Goal: Task Accomplishment & Management: Complete application form

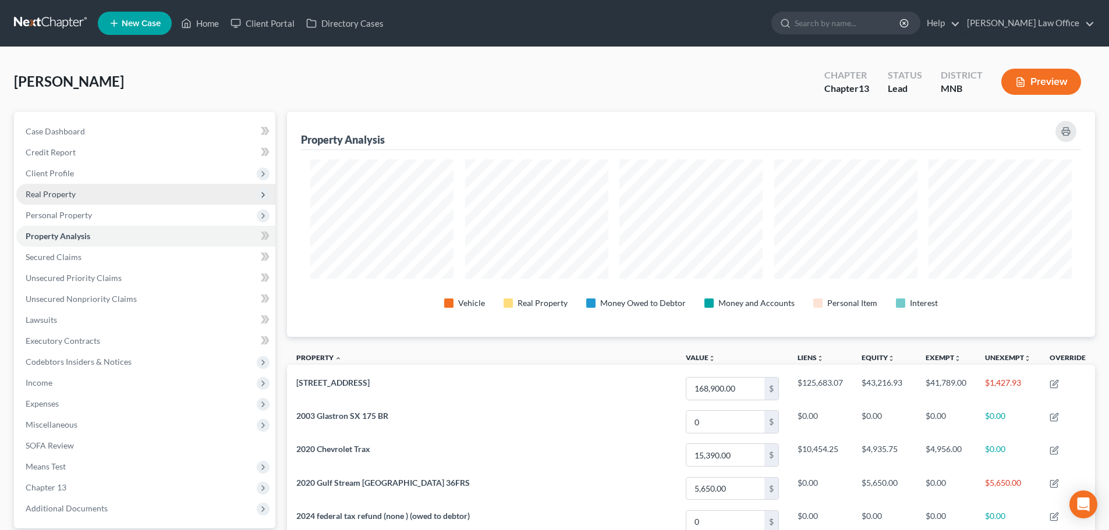
click at [63, 198] on span "Real Property" at bounding box center [51, 194] width 50 height 10
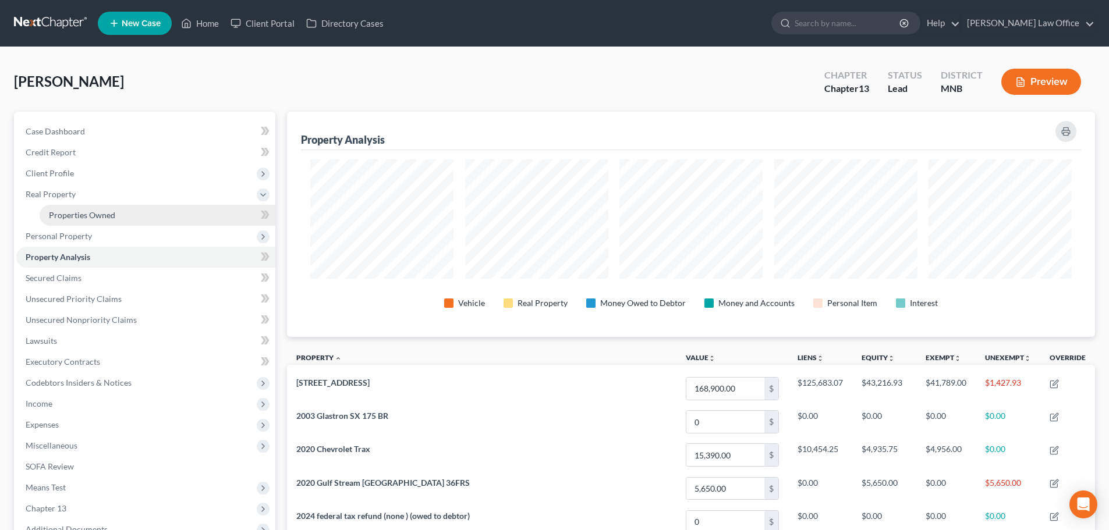
click at [100, 209] on link "Properties Owned" at bounding box center [158, 215] width 236 height 21
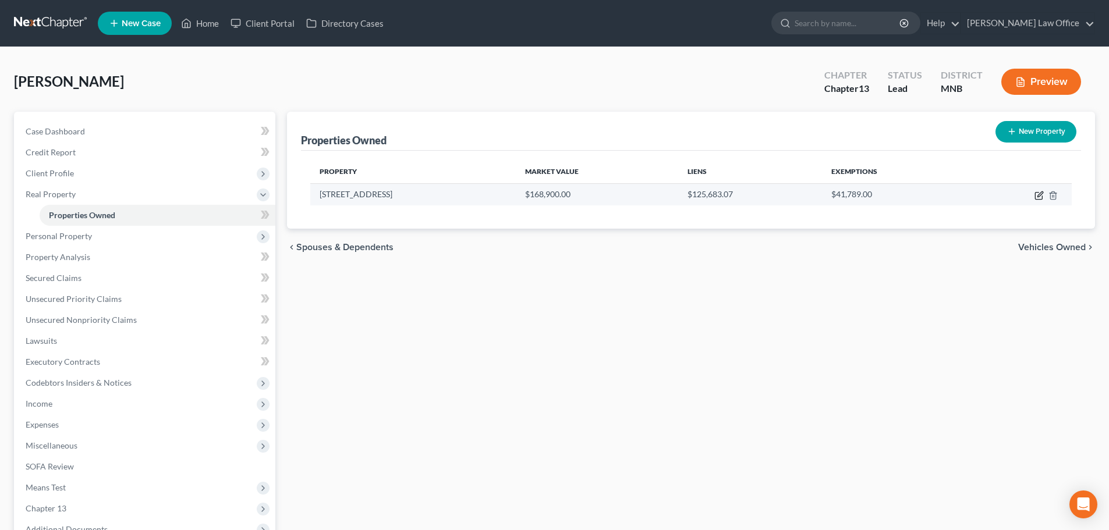
click at [1041, 199] on icon "button" at bounding box center [1038, 196] width 7 height 7
select select "24"
select select "3"
select select "0"
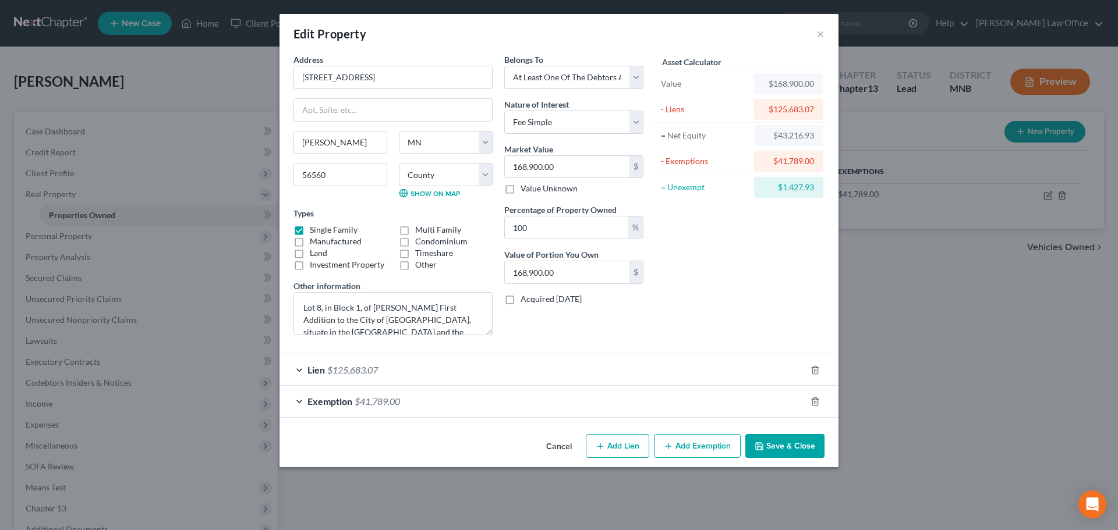
click at [370, 403] on span "$41,789.00" at bounding box center [377, 401] width 45 height 11
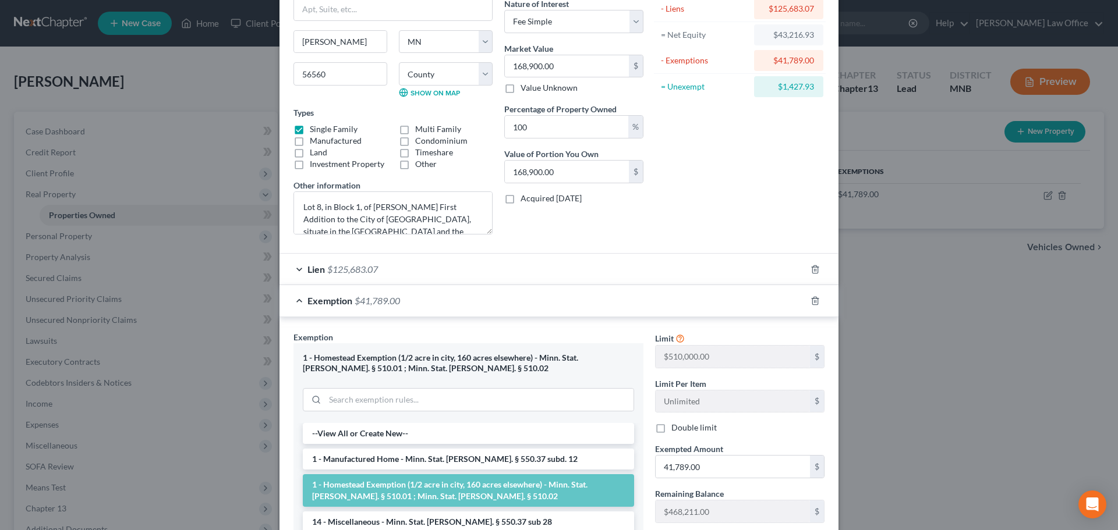
scroll to position [24, 0]
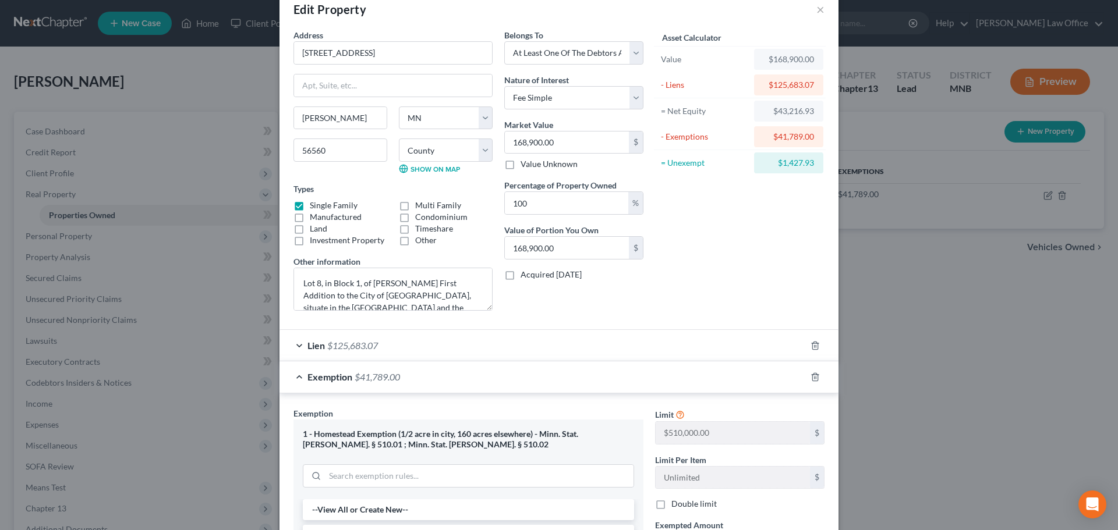
click at [367, 346] on span "$125,683.07" at bounding box center [352, 345] width 51 height 11
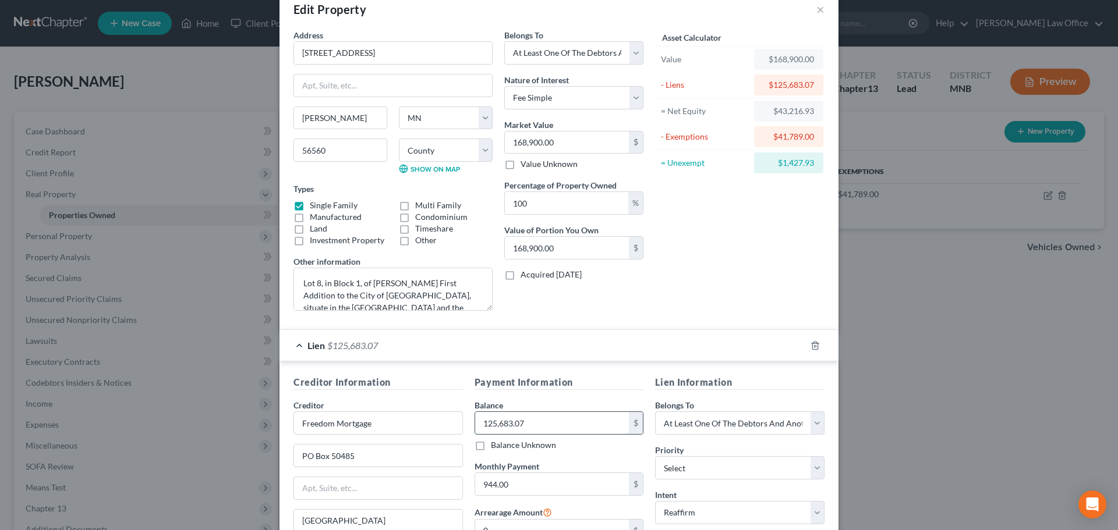
click at [538, 419] on input "125,683.07" at bounding box center [552, 423] width 154 height 22
type input "125,684"
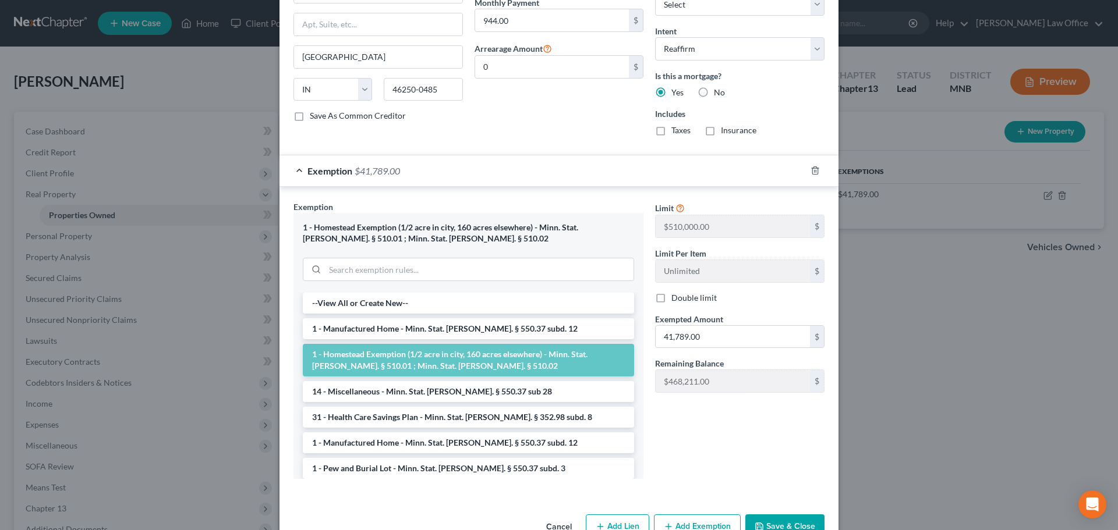
click at [364, 175] on span "$41,789.00" at bounding box center [377, 170] width 45 height 11
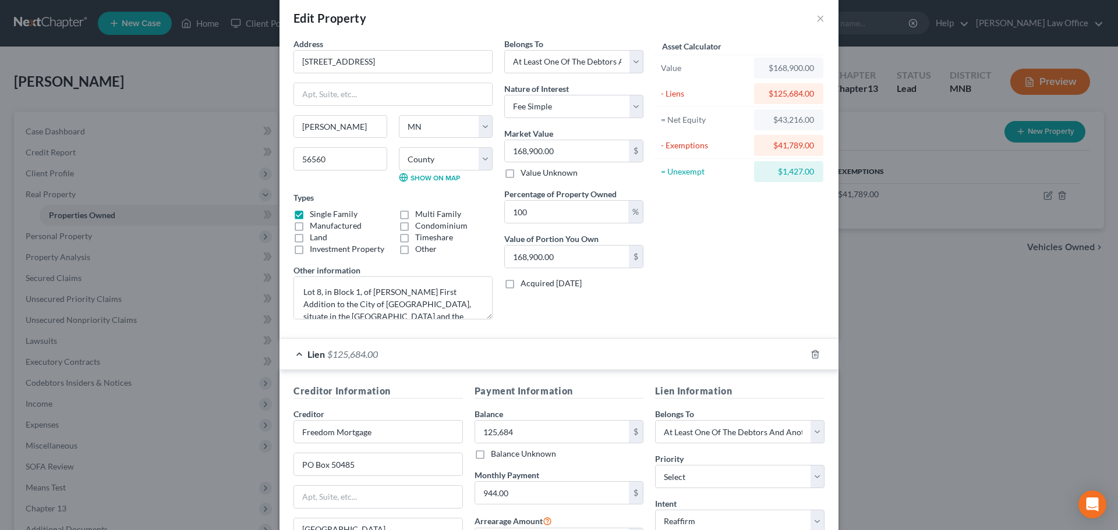
scroll to position [0, 0]
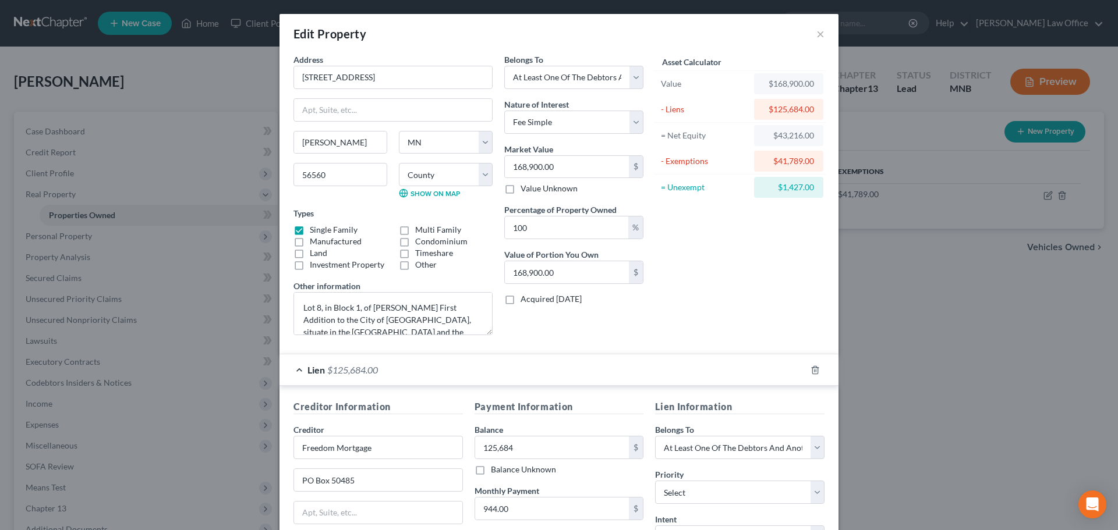
click at [362, 369] on span "$125,684.00" at bounding box center [352, 370] width 51 height 11
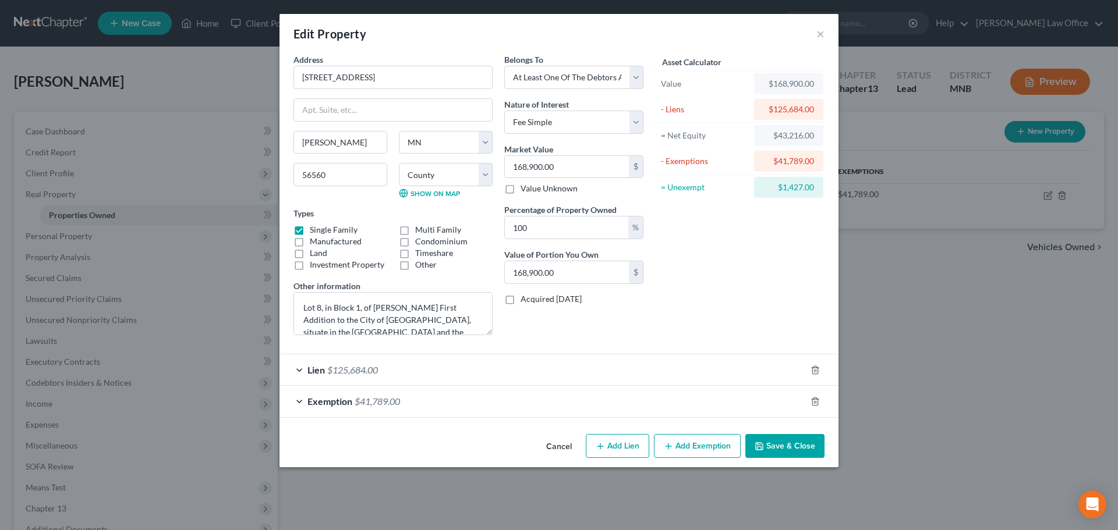
click at [346, 403] on span "Exemption" at bounding box center [329, 401] width 45 height 11
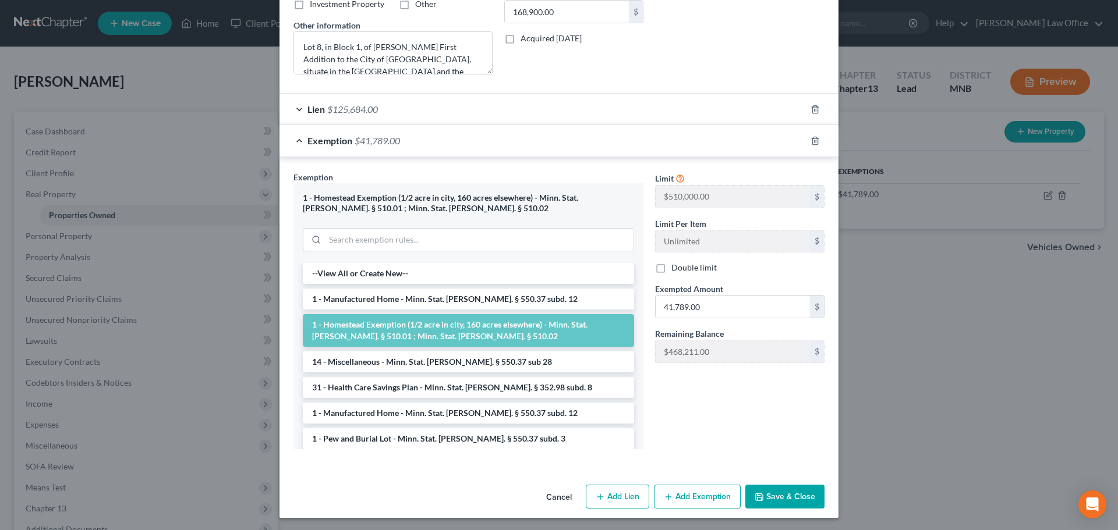
scroll to position [263, 0]
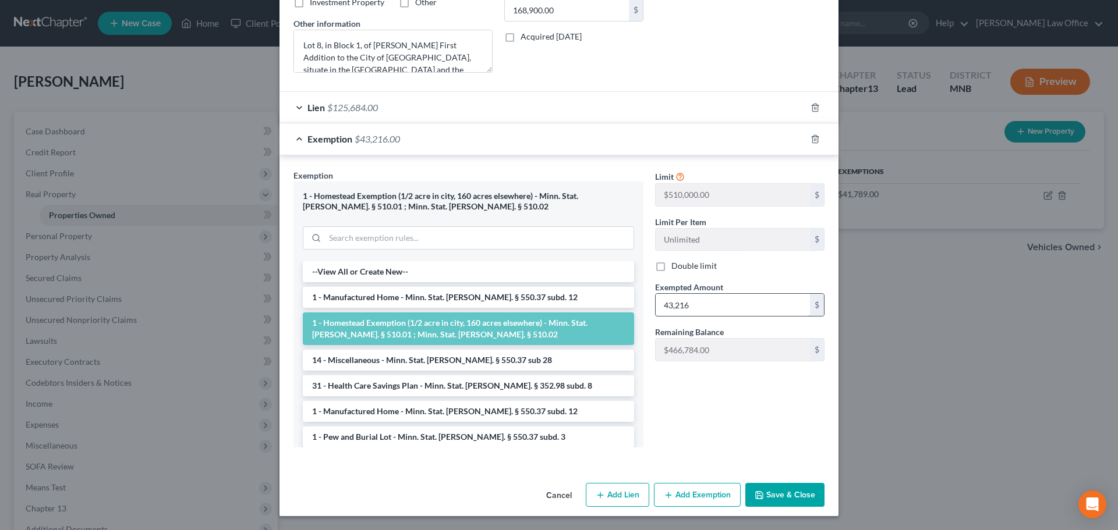
type input "43,216"
click at [770, 494] on button "Save & Close" at bounding box center [784, 495] width 79 height 24
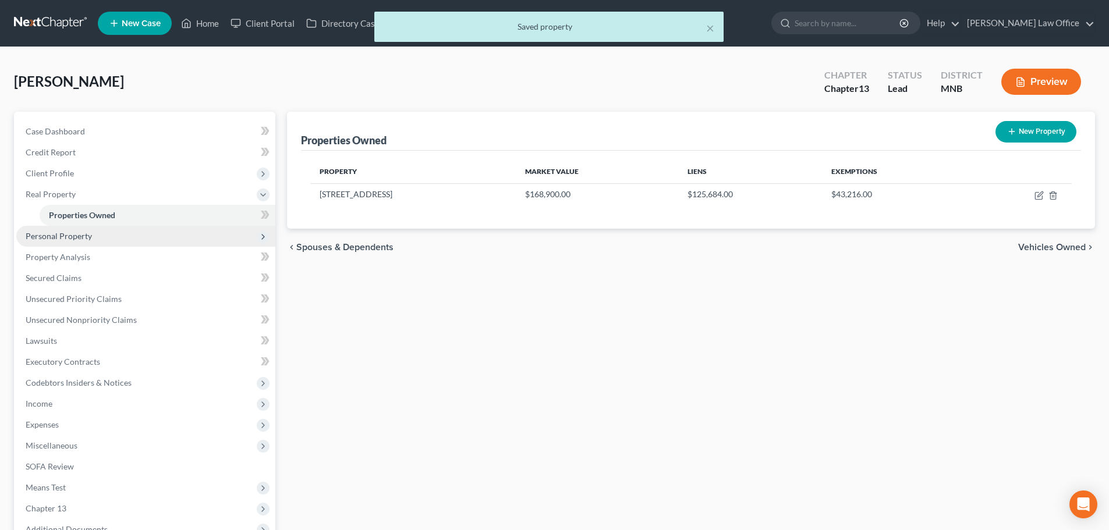
click at [64, 235] on span "Personal Property" at bounding box center [59, 236] width 66 height 10
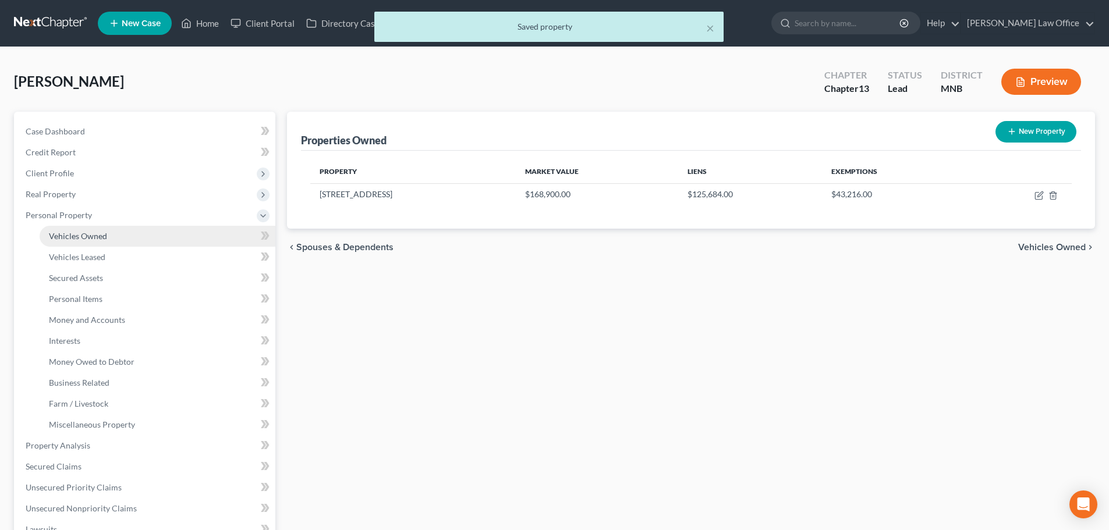
click at [65, 238] on span "Vehicles Owned" at bounding box center [78, 236] width 58 height 10
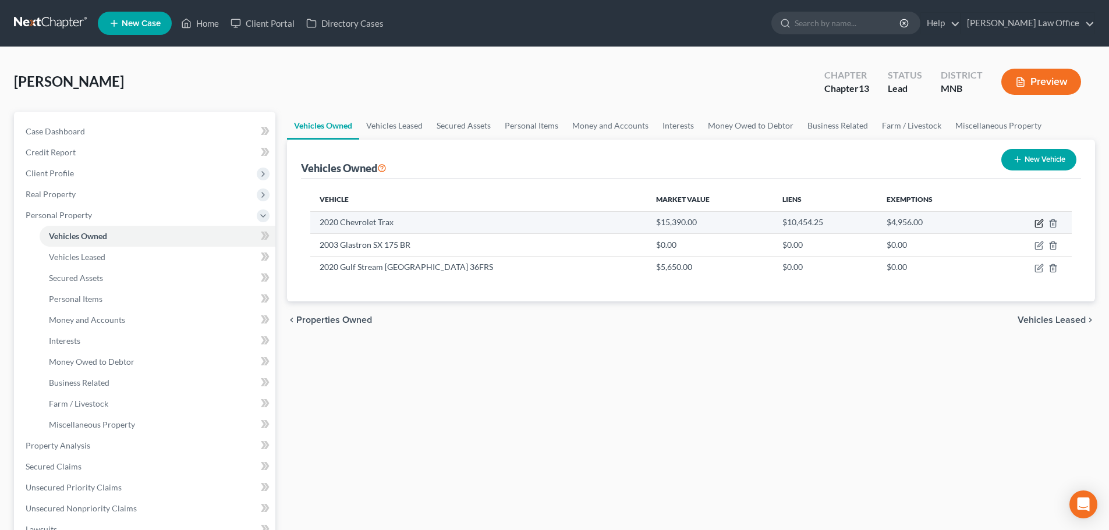
click at [1043, 222] on icon "button" at bounding box center [1039, 223] width 9 height 9
select select "0"
select select "6"
select select "2"
select select "0"
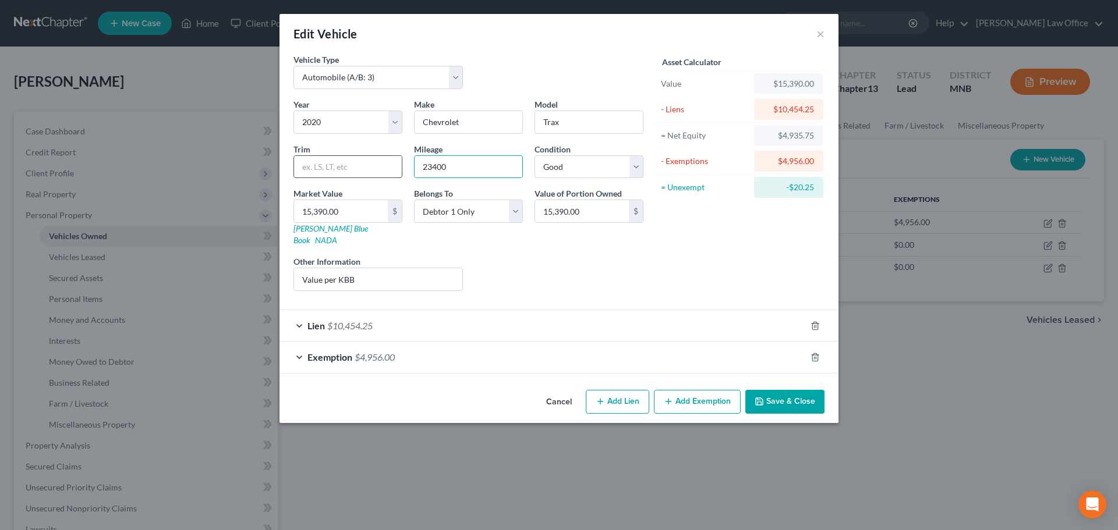
drag, startPoint x: 485, startPoint y: 168, endPoint x: 351, endPoint y: 168, distance: 134.5
click at [351, 168] on div "Year Select 2026 2025 2024 2023 2022 2021 2020 2019 2018 2017 2016 2015 2014 20…" at bounding box center [469, 199] width 362 height 202
click at [467, 174] on input "23400" at bounding box center [469, 167] width 108 height 22
drag, startPoint x: 467, startPoint y: 174, endPoint x: 408, endPoint y: 171, distance: 59.5
click at [408, 171] on div "Year Select 2026 2025 2024 2023 2022 2021 2020 2019 2018 2017 2016 2015 2014 20…" at bounding box center [469, 199] width 362 height 202
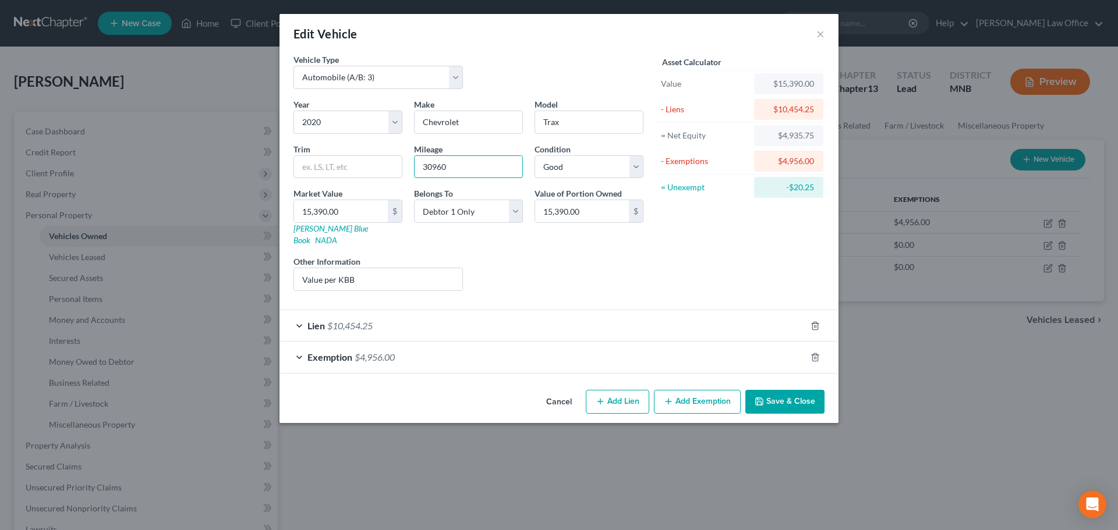
type input "30960"
type input "12,657"
click at [430, 270] on input "Value per KBB" at bounding box center [378, 279] width 168 height 22
type input "Value per KBB (good condition)"
click at [362, 342] on div "Exemption $4,956.00" at bounding box center [543, 357] width 526 height 31
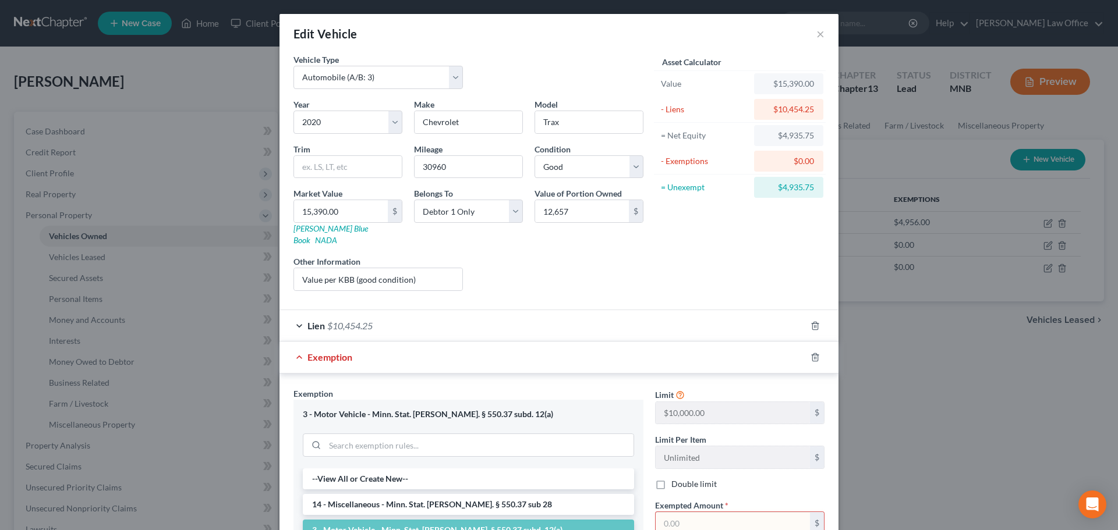
click at [345, 320] on span "$10,454.25" at bounding box center [349, 325] width 45 height 11
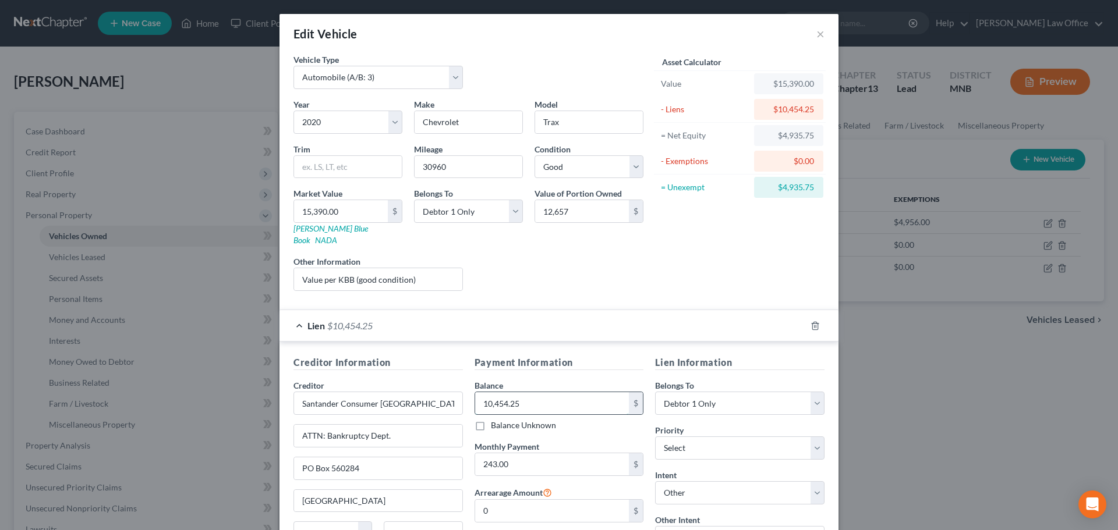
click at [529, 392] on input "10,454.25" at bounding box center [552, 403] width 154 height 22
type input "10,455"
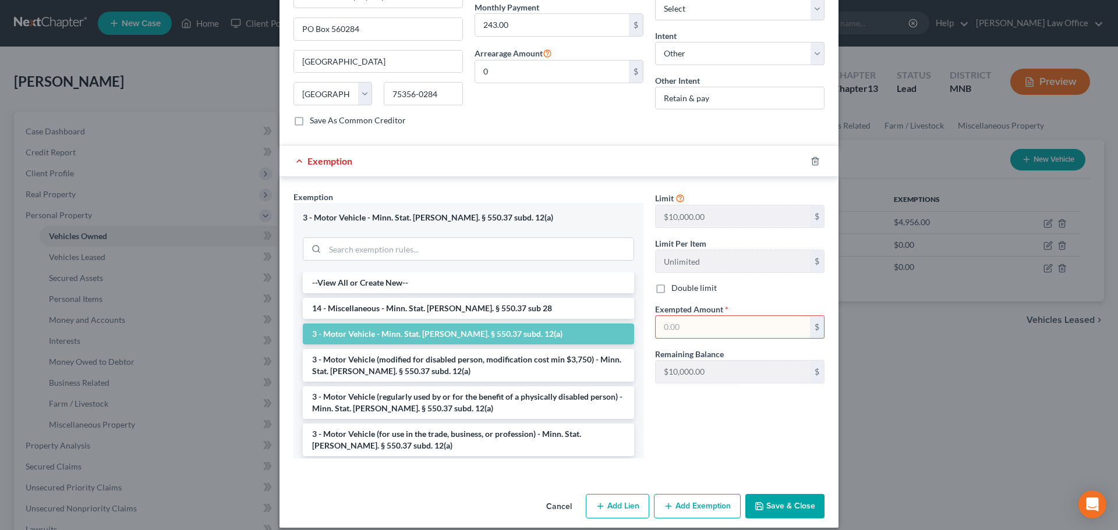
click at [688, 316] on input "text" at bounding box center [733, 327] width 154 height 22
type input "4,935"
click at [775, 498] on button "Save & Close" at bounding box center [784, 506] width 79 height 24
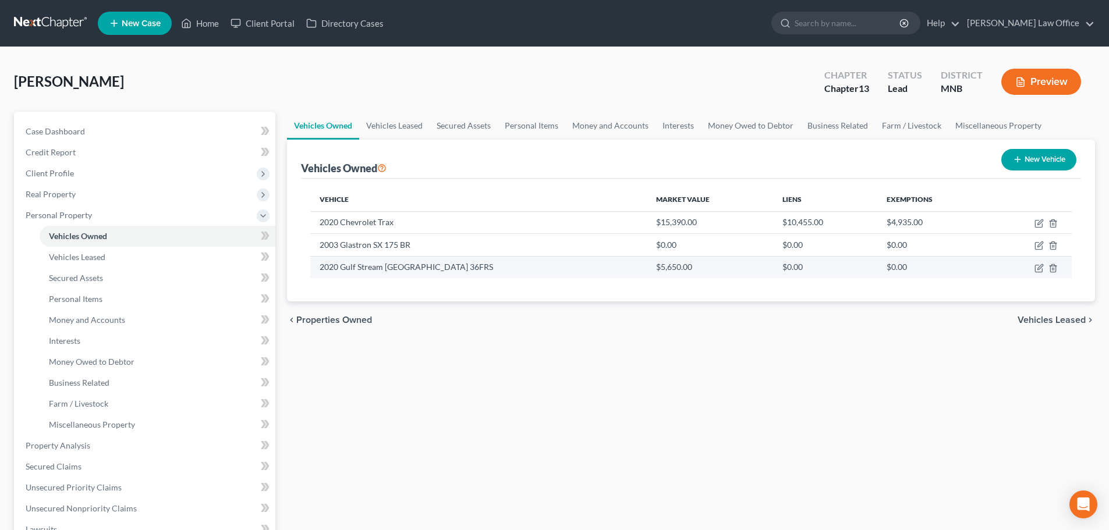
click at [430, 275] on td "2020 Gulf Stream [GEOGRAPHIC_DATA] 36FRS" at bounding box center [478, 267] width 337 height 22
click at [1037, 271] on icon "button" at bounding box center [1039, 268] width 9 height 9
select select "5"
select select "6"
select select "2"
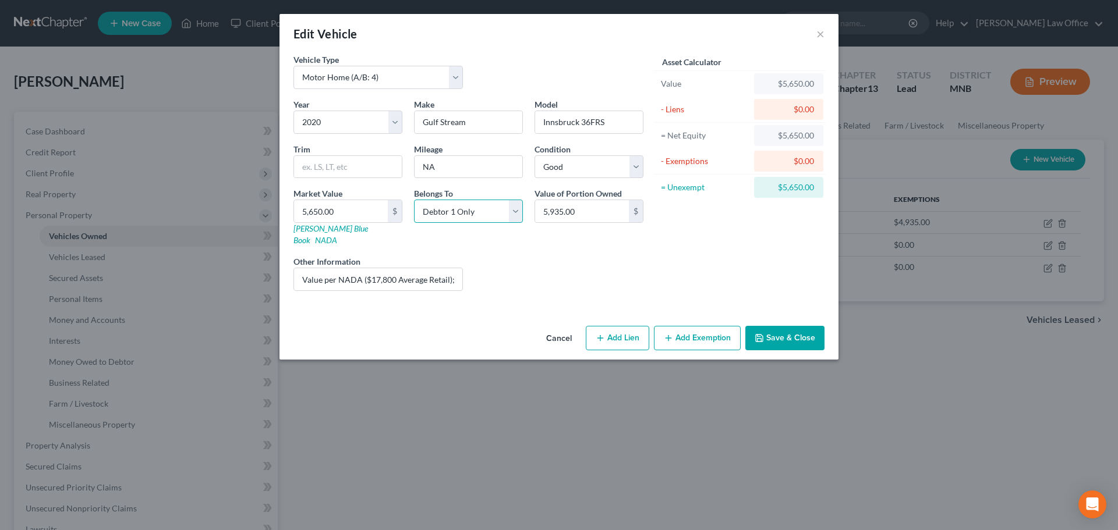
click at [518, 213] on select "Select Debtor 1 Only Debtor 2 Only Debtor 1 And Debtor 2 Only At Least One Of T…" at bounding box center [468, 211] width 109 height 23
select select "3"
click at [414, 200] on select "Select Debtor 1 Only Debtor 2 Only Debtor 1 And Debtor 2 Only At Least One Of T…" at bounding box center [468, 211] width 109 height 23
click at [453, 270] on input "Value per NADA ($17,800 Average Retail); Camper; Debtor has 1/3 interest" at bounding box center [378, 279] width 168 height 22
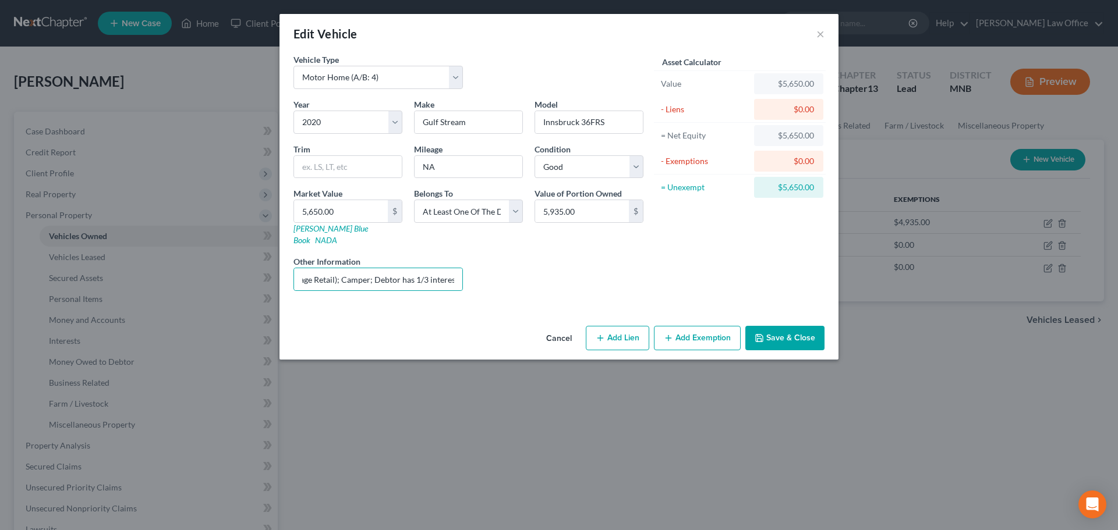
click at [781, 326] on button "Save & Close" at bounding box center [784, 338] width 79 height 24
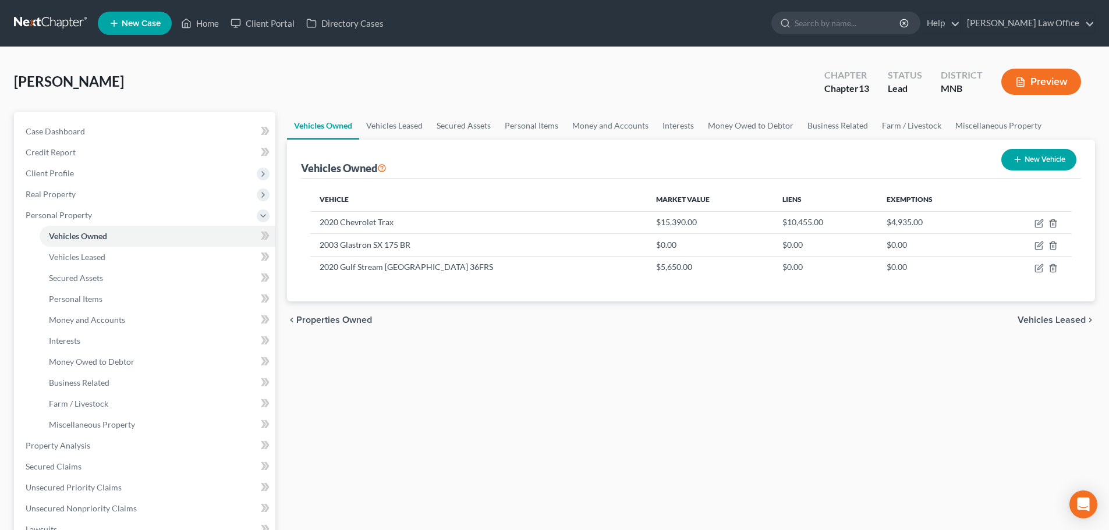
drag, startPoint x: 981, startPoint y: 257, endPoint x: 1103, endPoint y: 118, distance: 185.7
click at [1041, 247] on icon "button" at bounding box center [1039, 245] width 9 height 9
select select "3"
select select "23"
select select "3"
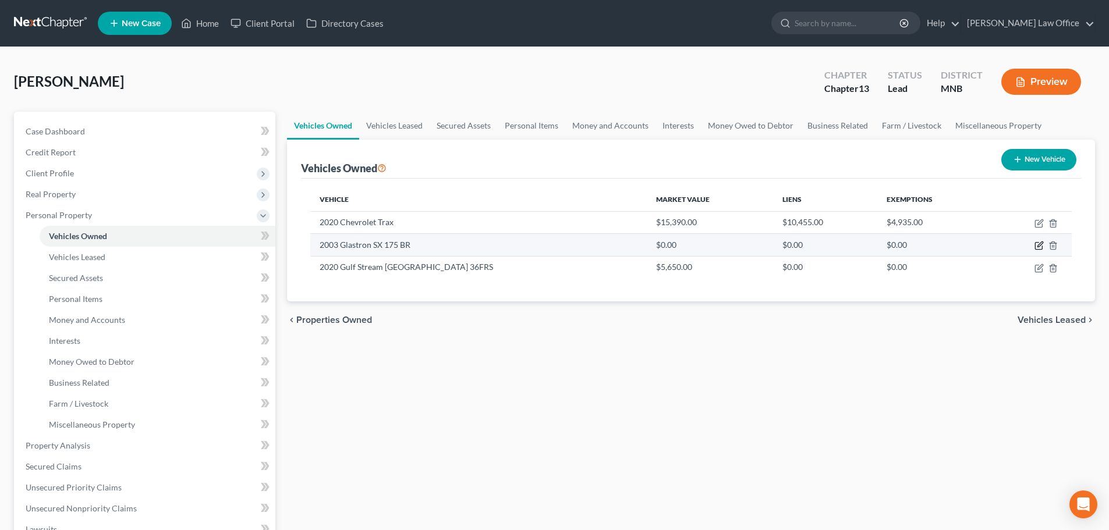
select select "0"
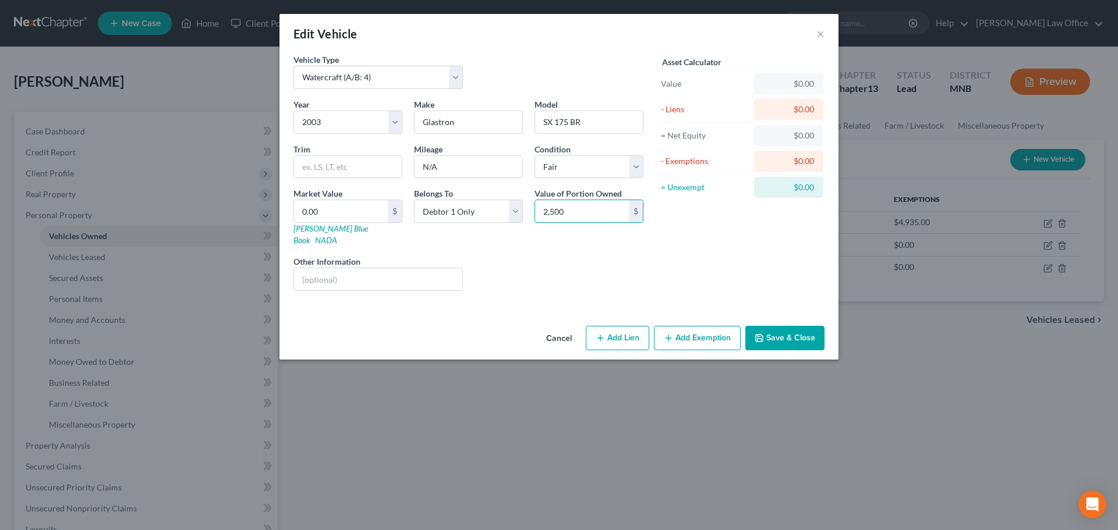
type input "2,500"
click at [363, 268] on input "text" at bounding box center [378, 279] width 168 height 22
type input "a"
type input "Approx. 1/2 retail value of $4,930"
click at [769, 326] on button "Save & Close" at bounding box center [784, 338] width 79 height 24
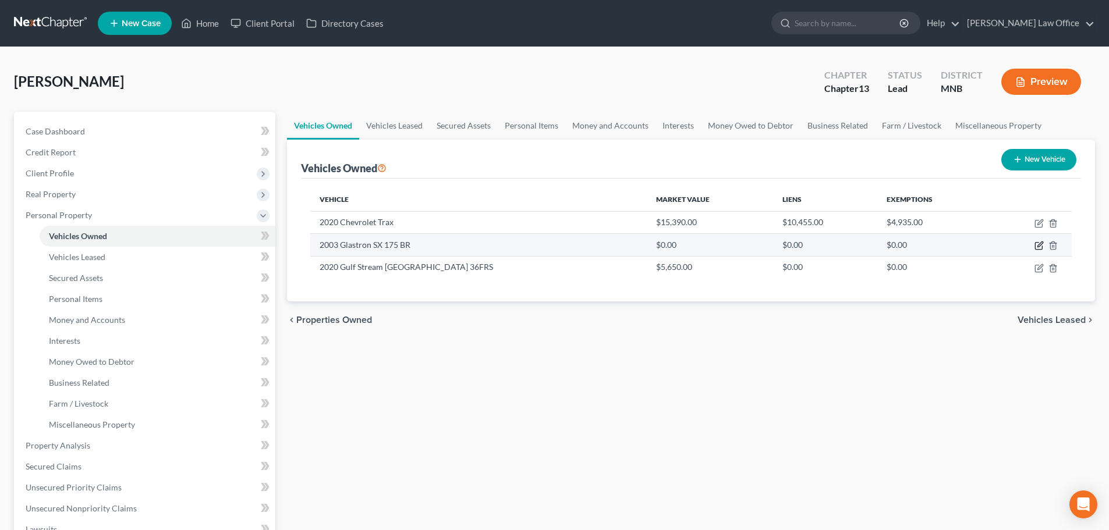
click at [1041, 245] on icon "button" at bounding box center [1040, 244] width 5 height 5
select select "3"
select select "23"
select select "3"
select select "0"
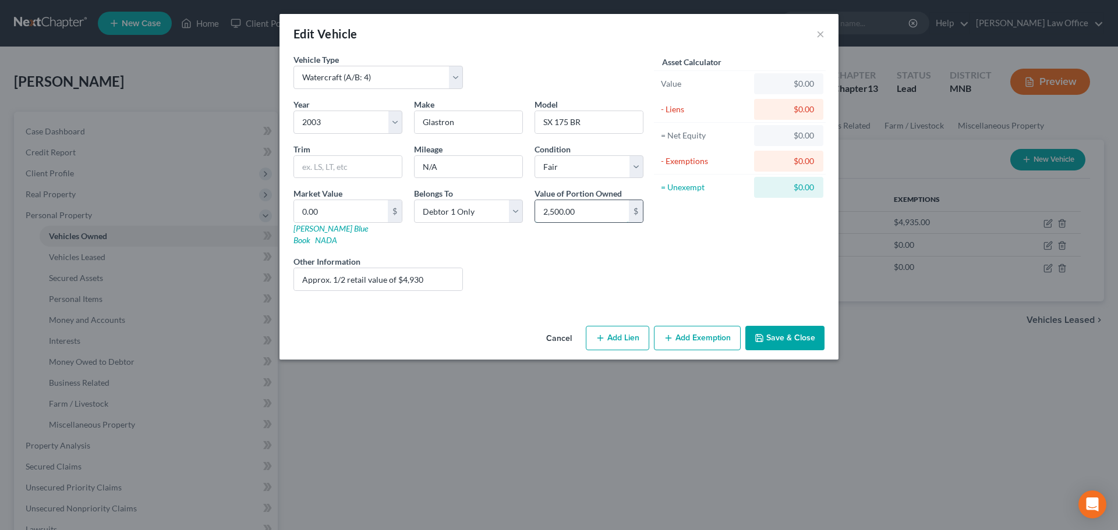
click at [606, 216] on input "2,500.00" at bounding box center [582, 211] width 94 height 22
type input "2"
type input "2.00"
type input "25"
type input "25.00"
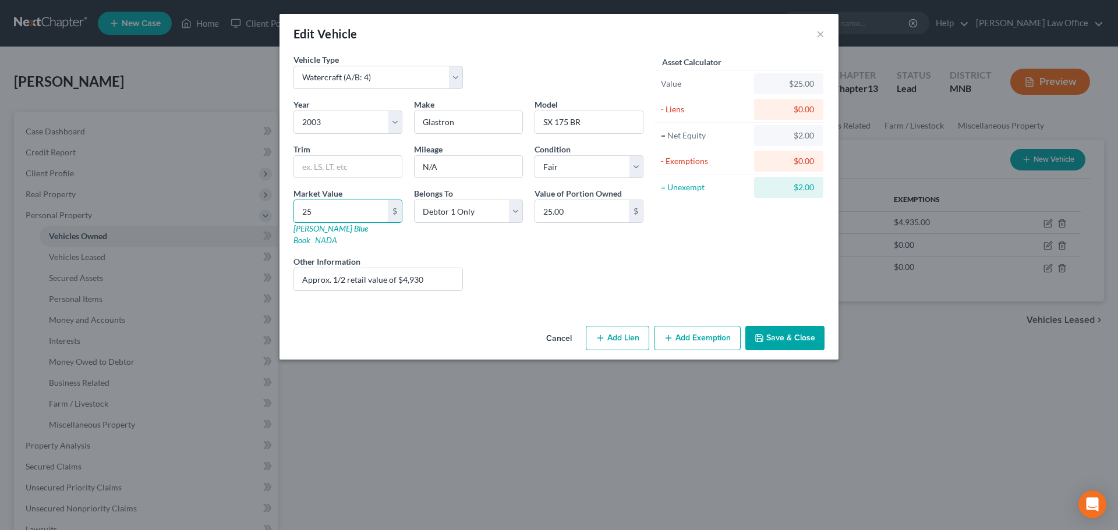
type input "250"
type input "250.00"
type input "2500"
type input "2,500.00"
type input "2,500"
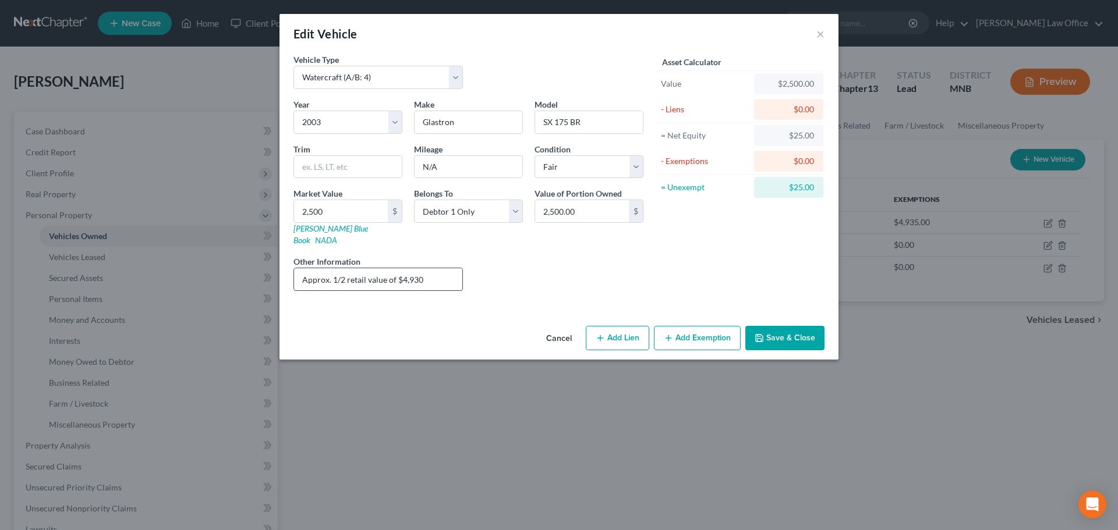
click at [439, 268] on input "Approx. 1/2 retail value of $4,930" at bounding box center [378, 279] width 168 height 22
type input "Approx. 1/2 retail value of $4,930 ([PERSON_NAME])"
click at [794, 326] on button "Save & Close" at bounding box center [784, 338] width 79 height 24
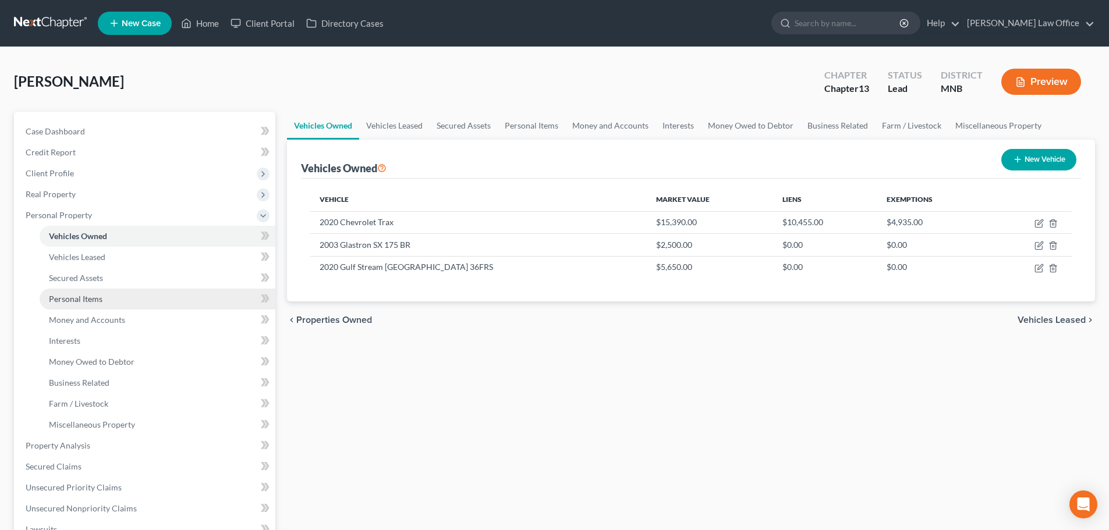
click at [73, 296] on span "Personal Items" at bounding box center [76, 299] width 54 height 10
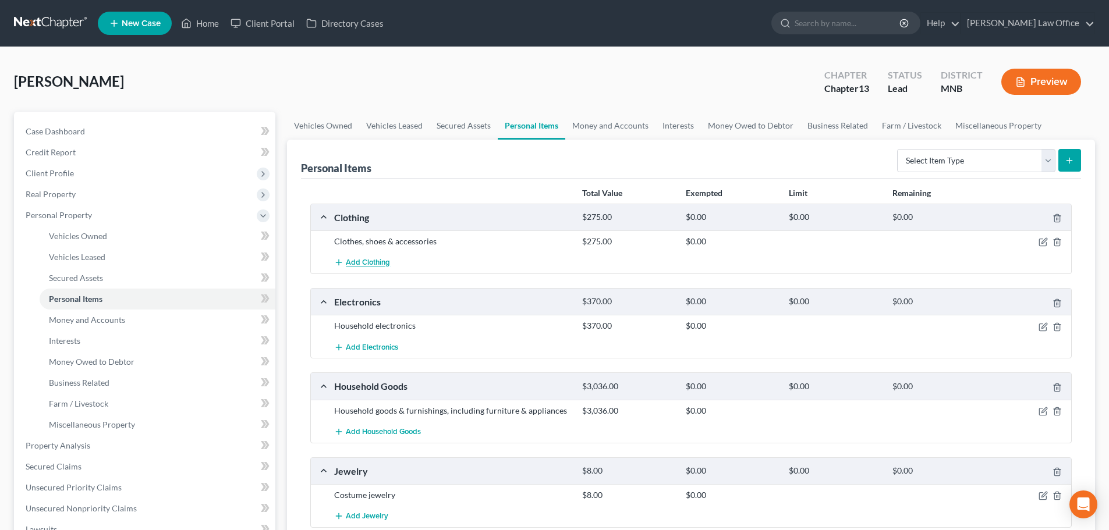
click at [352, 265] on span "Add Clothing" at bounding box center [368, 263] width 44 height 9
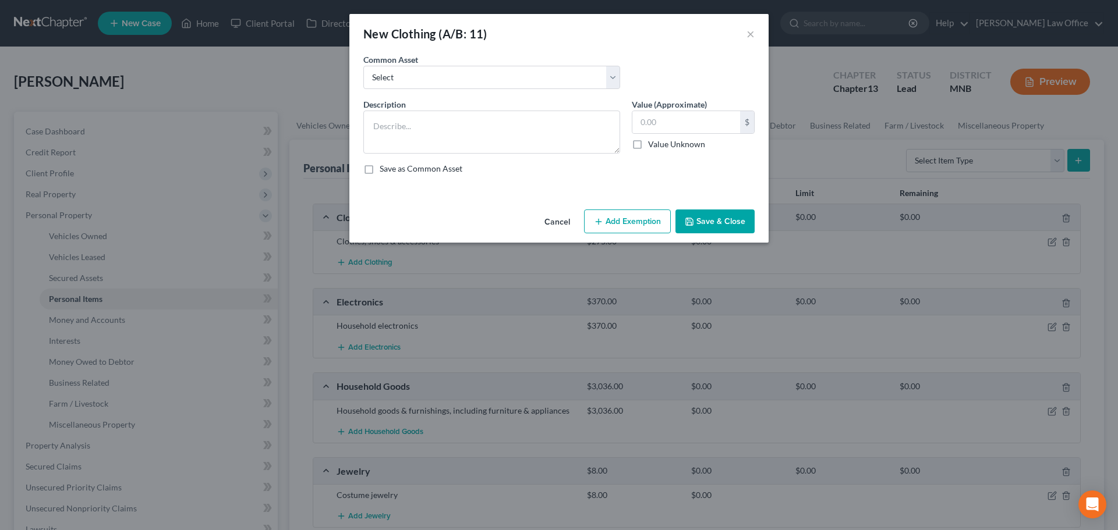
click at [550, 217] on button "Cancel" at bounding box center [557, 222] width 44 height 23
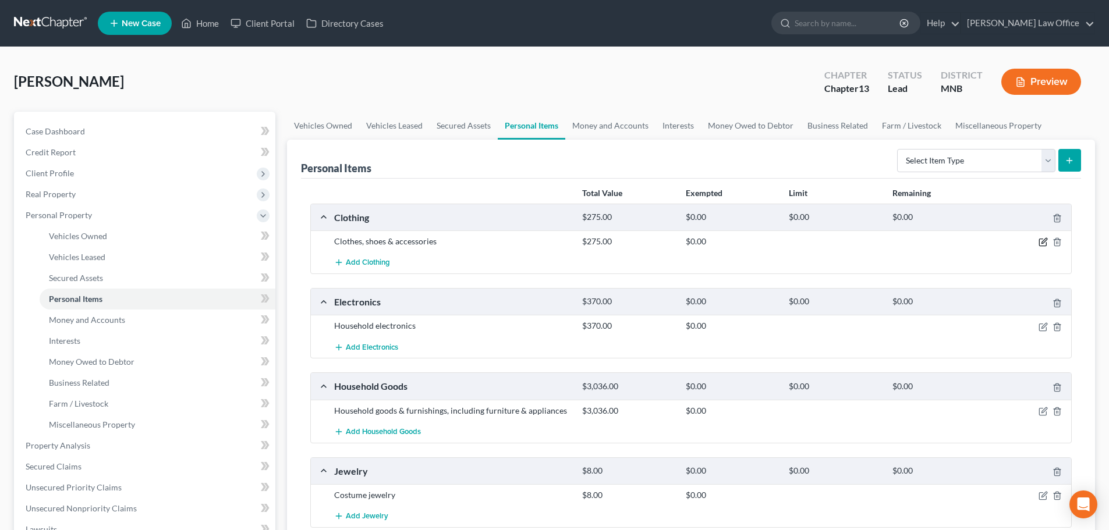
click at [1041, 242] on icon "button" at bounding box center [1043, 242] width 9 height 9
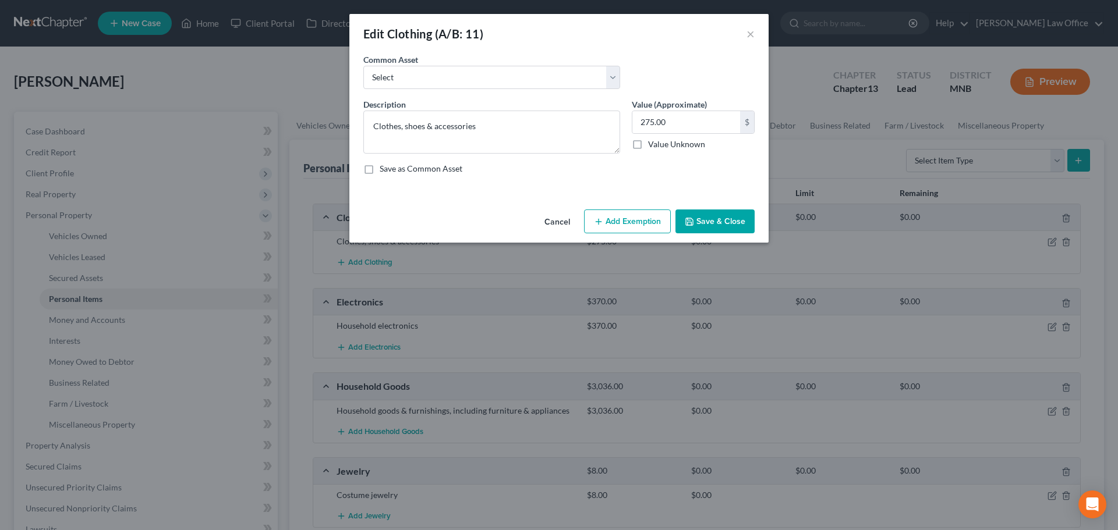
click at [625, 217] on button "Add Exemption" at bounding box center [627, 222] width 87 height 24
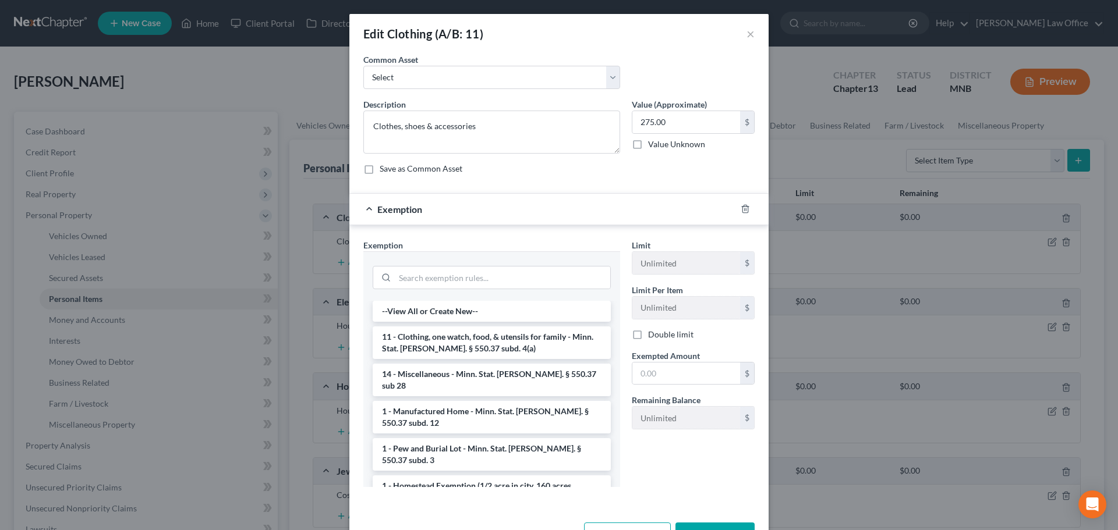
click at [620, 473] on div "Exemption Set must be selected for CA. Exemption * --View All or Create New-- 1…" at bounding box center [492, 367] width 268 height 257
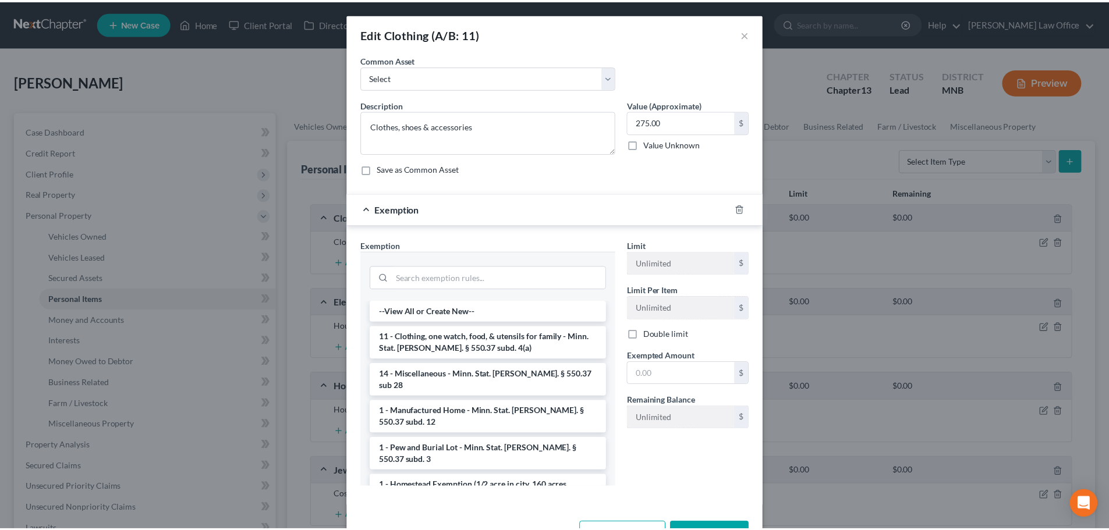
scroll to position [163, 0]
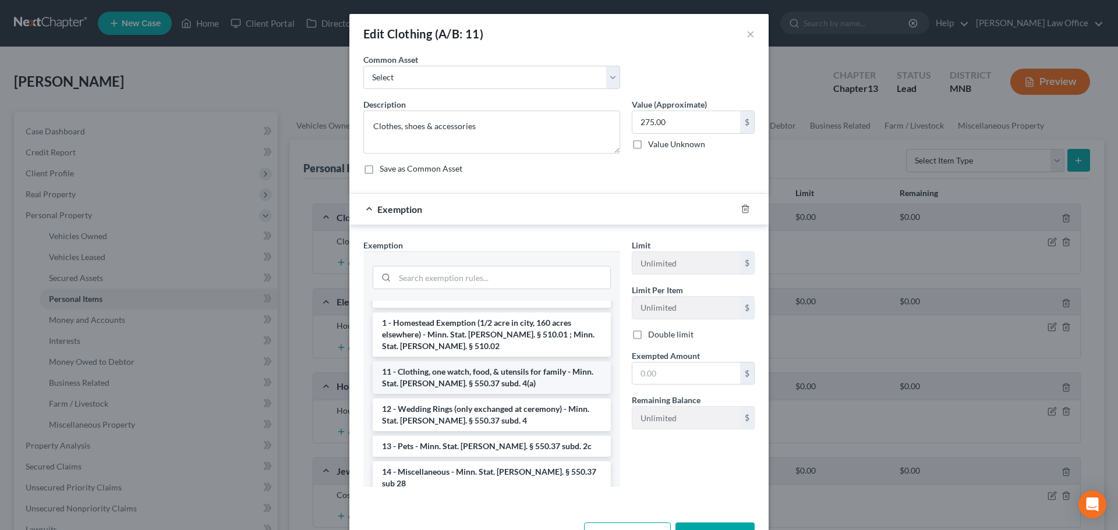
click at [500, 362] on li "11 - Clothing, one watch, food, & utensils for family - Minn. Stat. [PERSON_NAM…" at bounding box center [492, 378] width 238 height 33
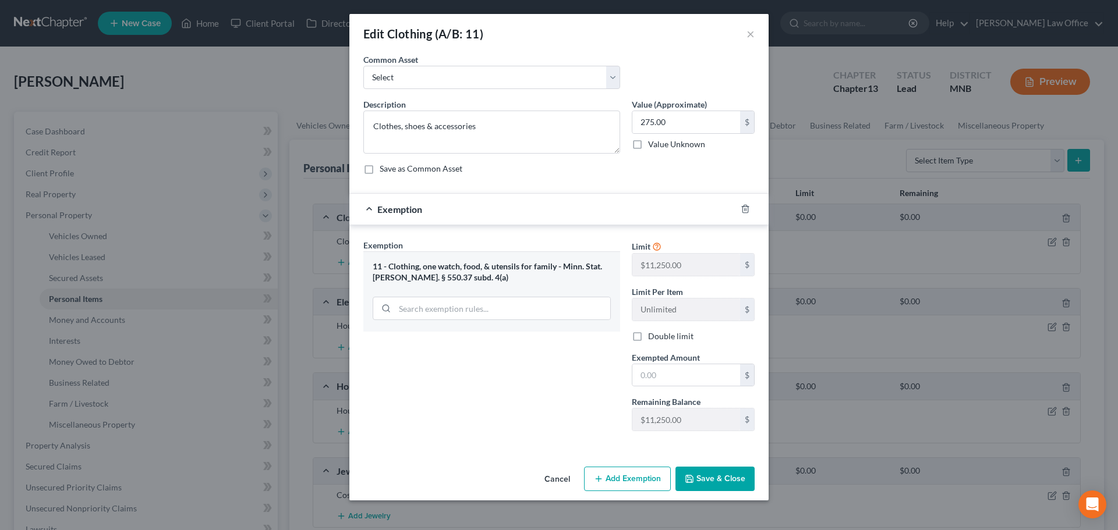
click at [709, 482] on button "Save & Close" at bounding box center [714, 479] width 79 height 24
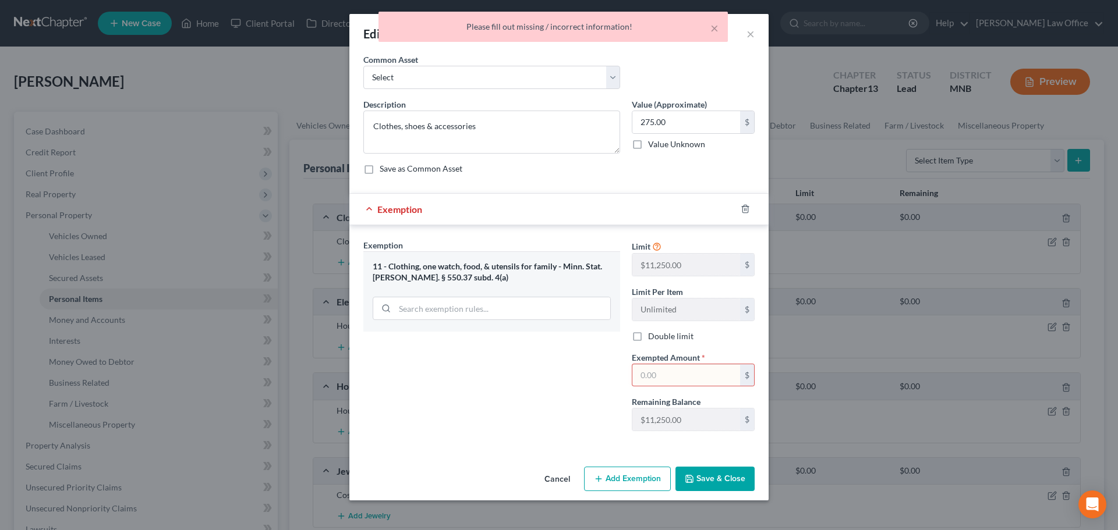
click at [694, 367] on input "text" at bounding box center [686, 376] width 108 height 22
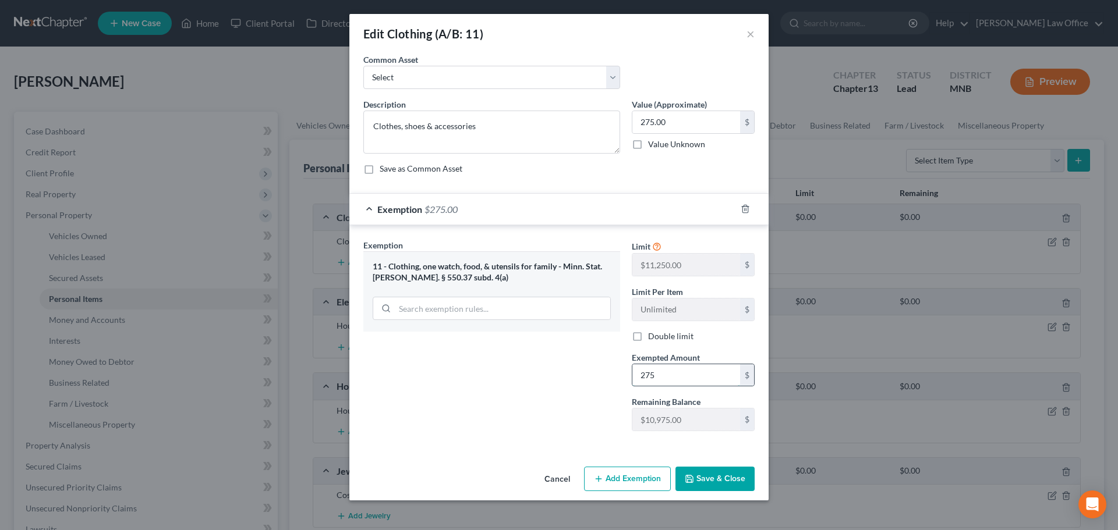
type input "275"
click at [702, 482] on button "Save & Close" at bounding box center [714, 479] width 79 height 24
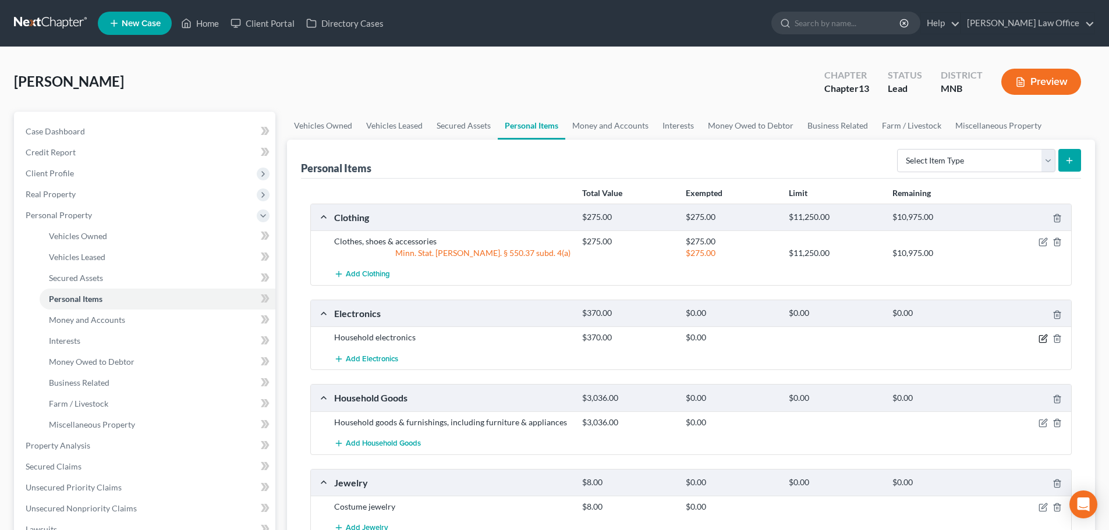
click at [1045, 337] on icon "button" at bounding box center [1043, 338] width 9 height 9
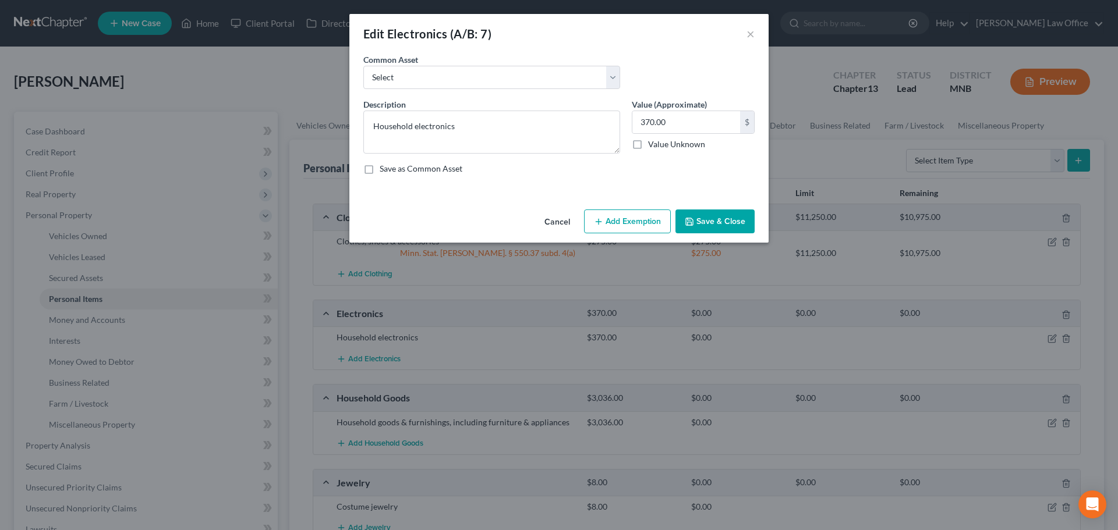
click at [629, 222] on button "Add Exemption" at bounding box center [627, 222] width 87 height 24
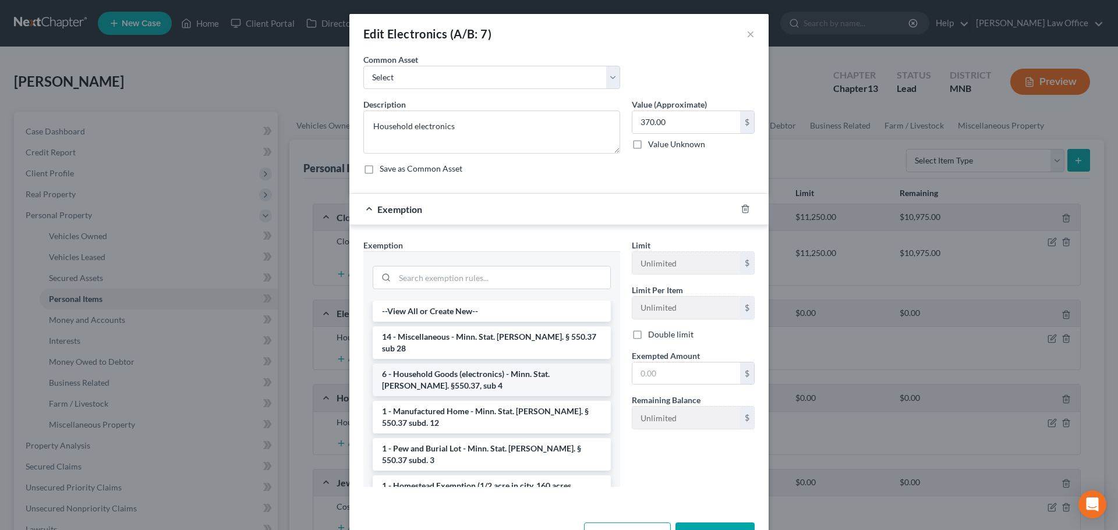
click at [463, 364] on li "6 - Household Goods (electronics) - Minn. Stat. [PERSON_NAME]. §550.37, sub 4" at bounding box center [492, 380] width 238 height 33
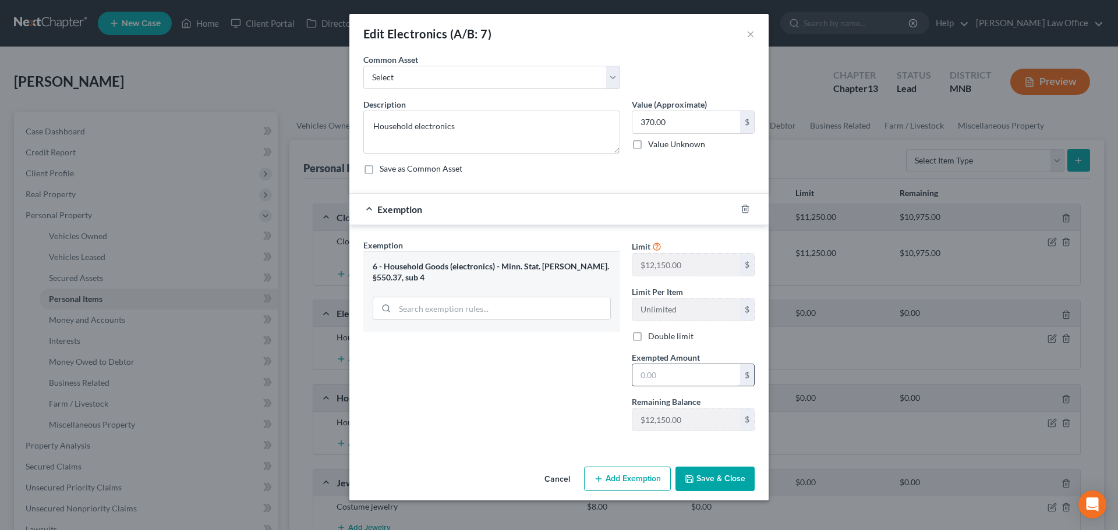
click at [695, 371] on input "text" at bounding box center [686, 376] width 108 height 22
type input "370"
click at [701, 480] on button "Save & Close" at bounding box center [714, 479] width 79 height 24
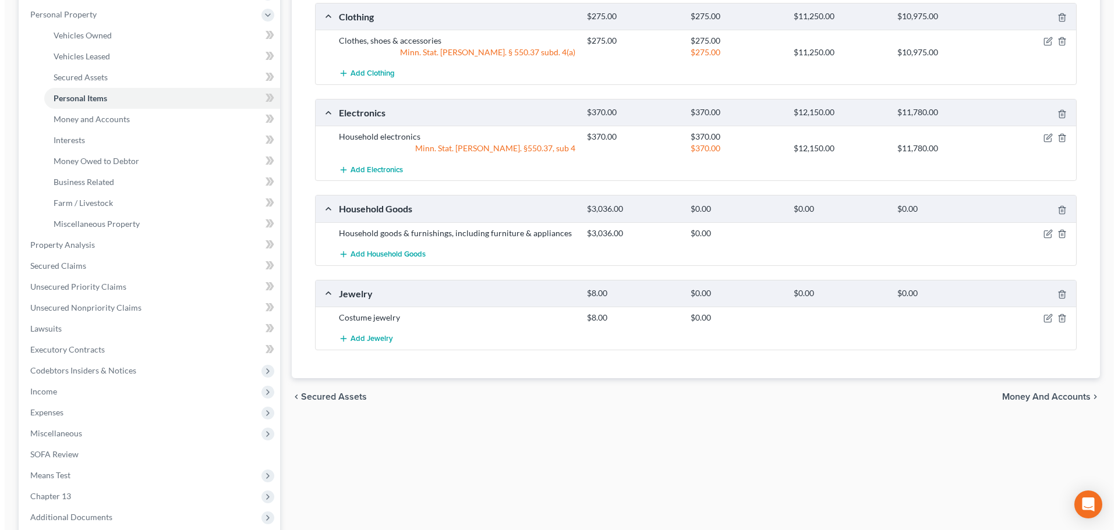
scroll to position [218, 0]
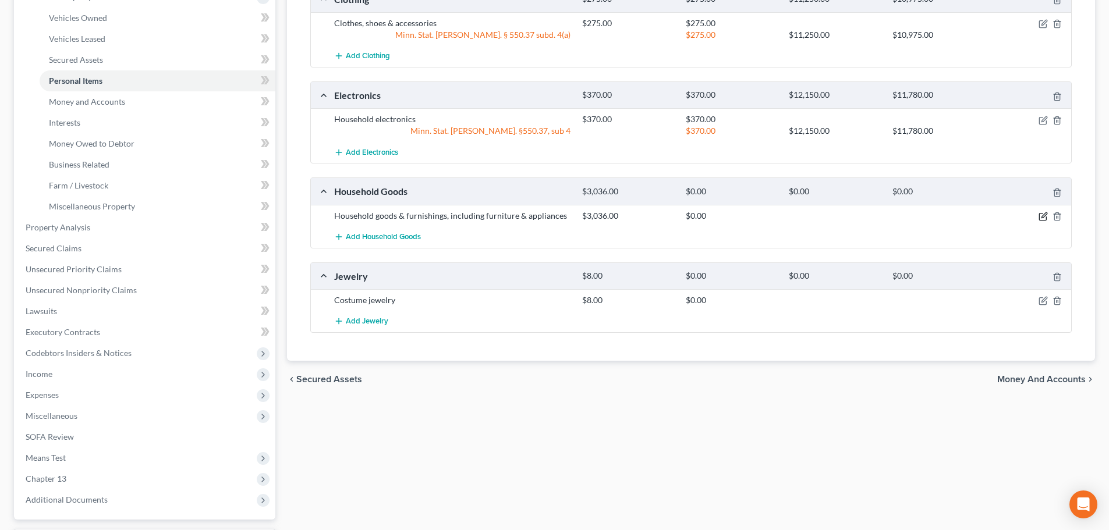
click at [1043, 218] on icon "button" at bounding box center [1044, 215] width 5 height 5
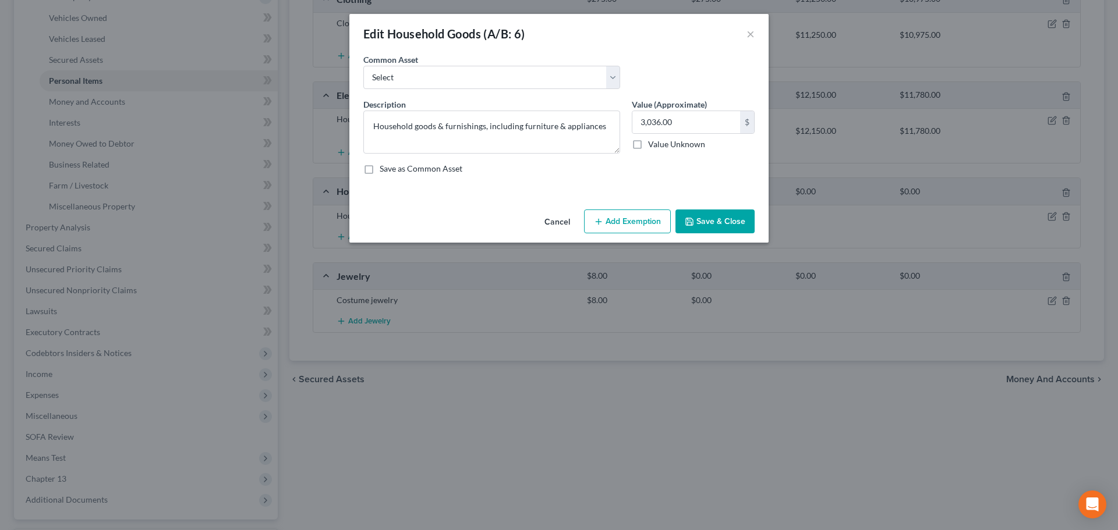
click at [592, 223] on button "Add Exemption" at bounding box center [627, 222] width 87 height 24
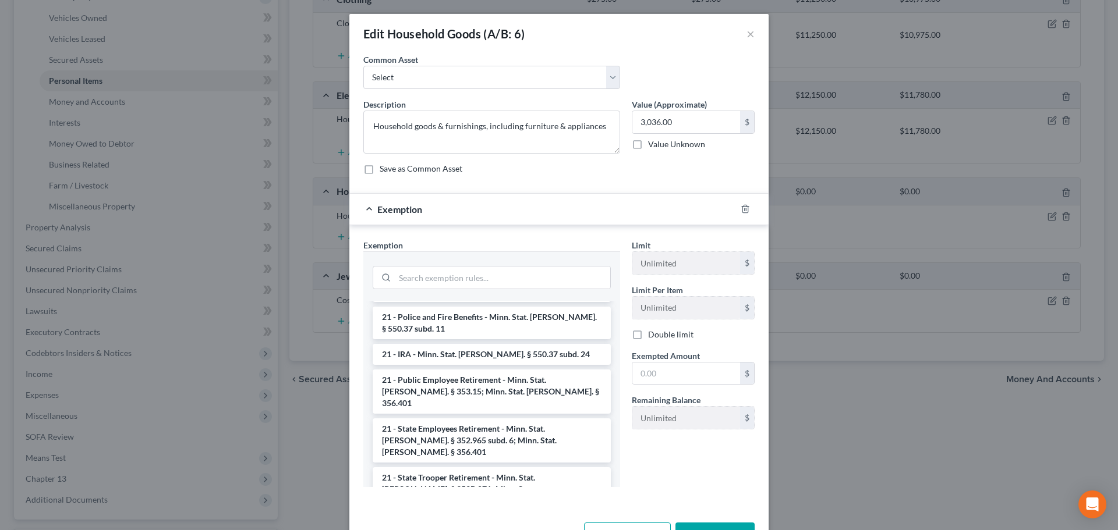
scroll to position [652, 0]
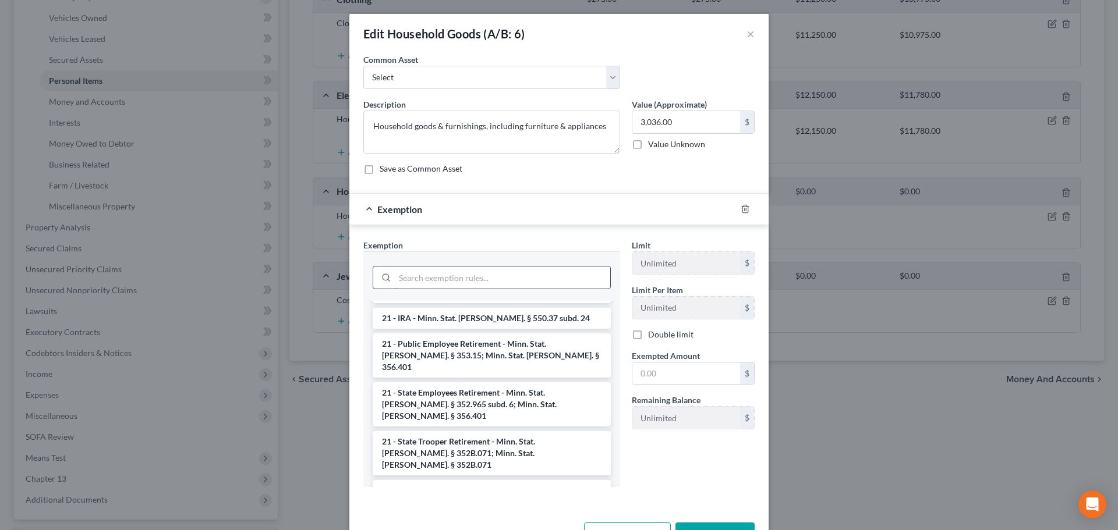
click at [442, 283] on input "search" at bounding box center [502, 278] width 215 height 22
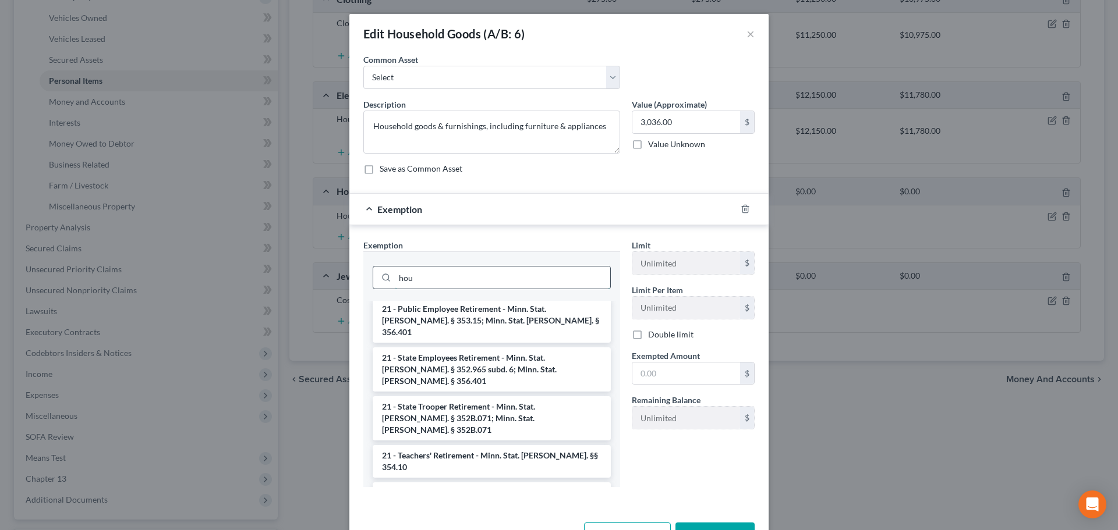
scroll to position [387, 0]
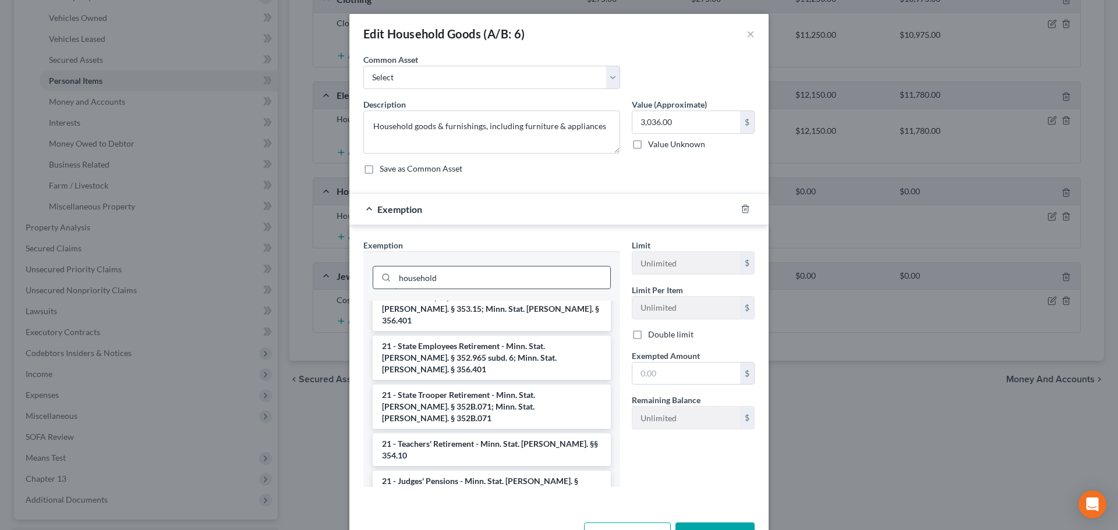
click at [441, 278] on input "household" at bounding box center [502, 278] width 215 height 22
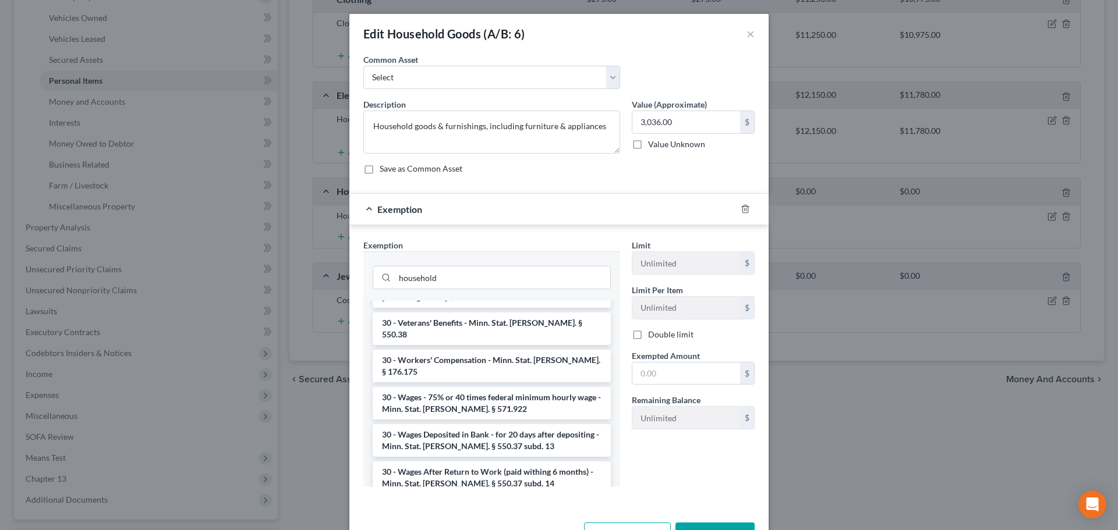
scroll to position [1141, 0]
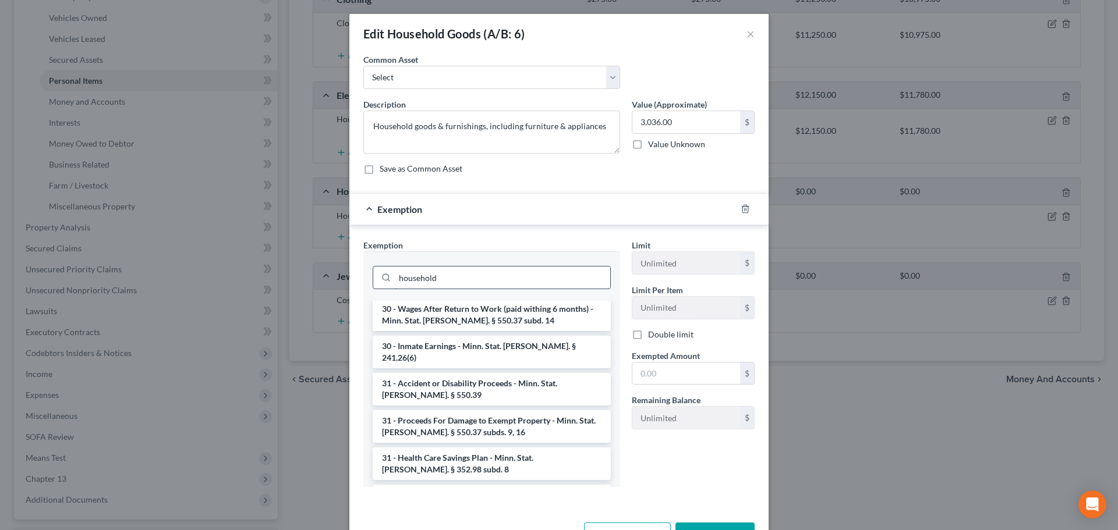
drag, startPoint x: 450, startPoint y: 281, endPoint x: 404, endPoint y: 279, distance: 45.5
click at [404, 279] on input "household" at bounding box center [502, 278] width 215 height 22
type input "h"
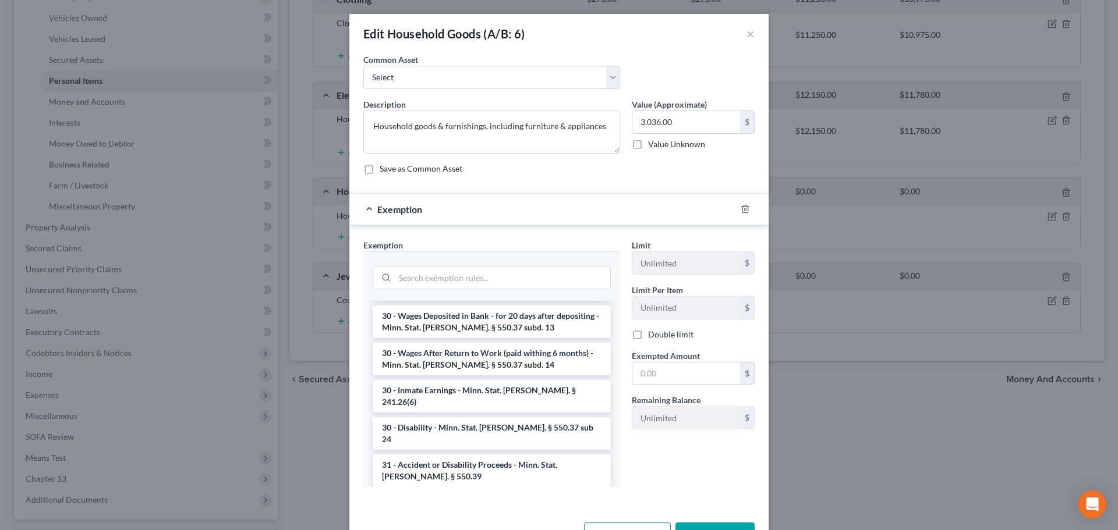
scroll to position [0, 0]
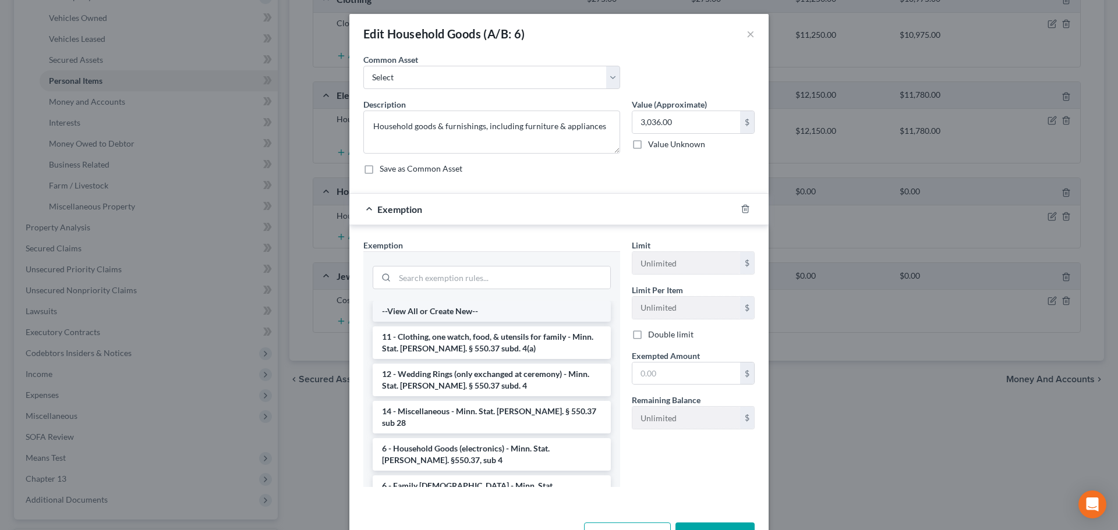
click at [452, 310] on li "--View All or Create New--" at bounding box center [492, 311] width 238 height 21
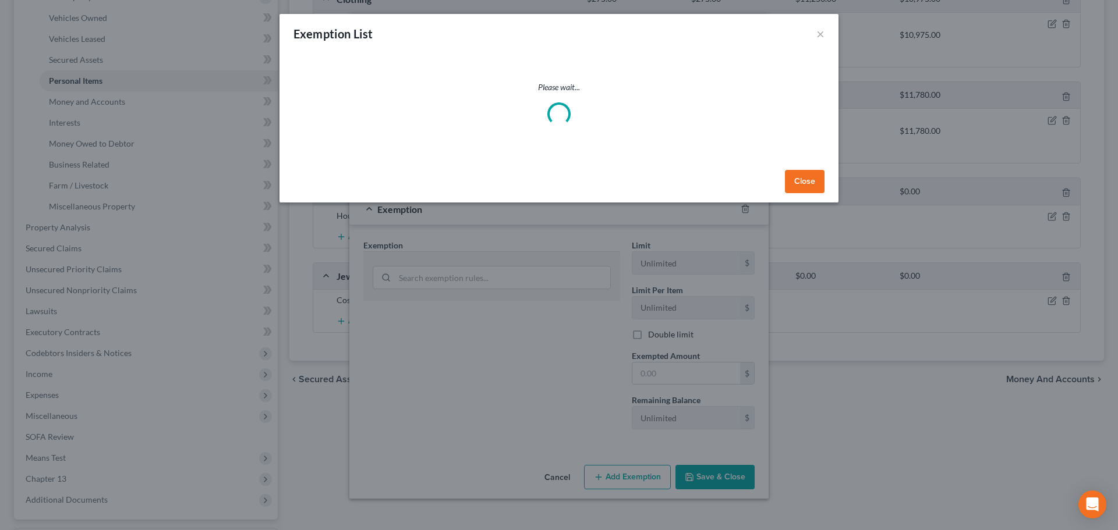
select select "25"
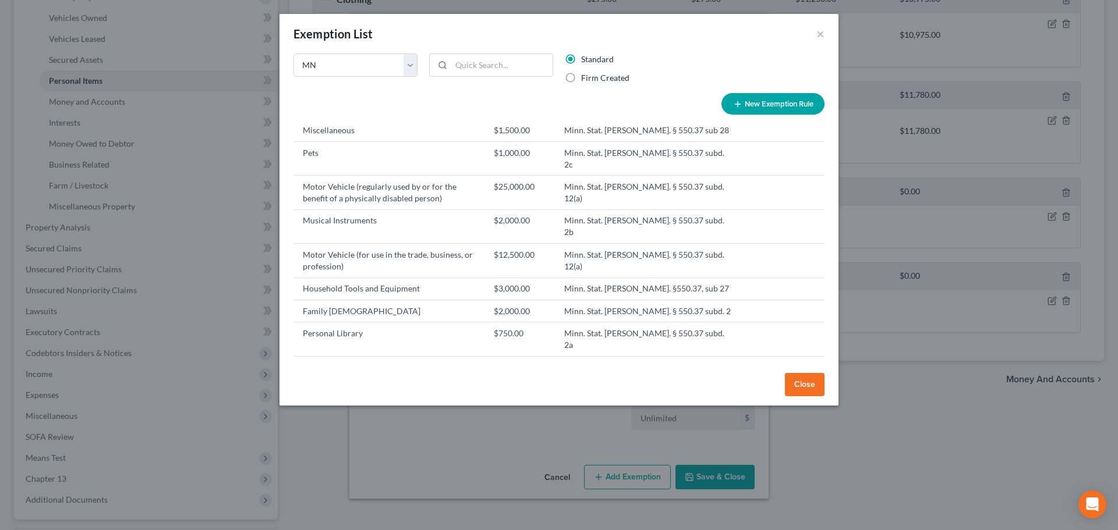
scroll to position [1124, 0]
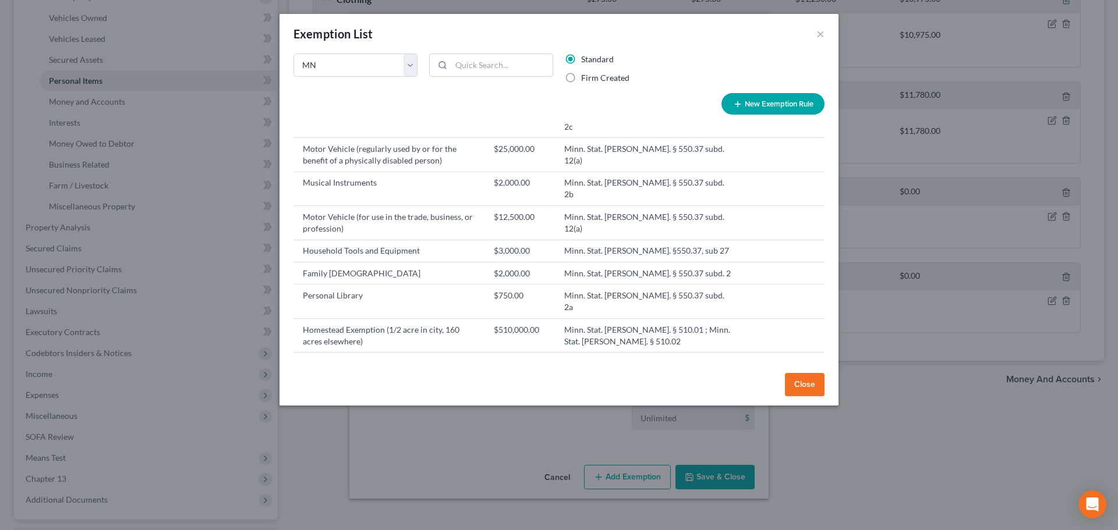
click at [814, 388] on button "Close" at bounding box center [805, 384] width 40 height 23
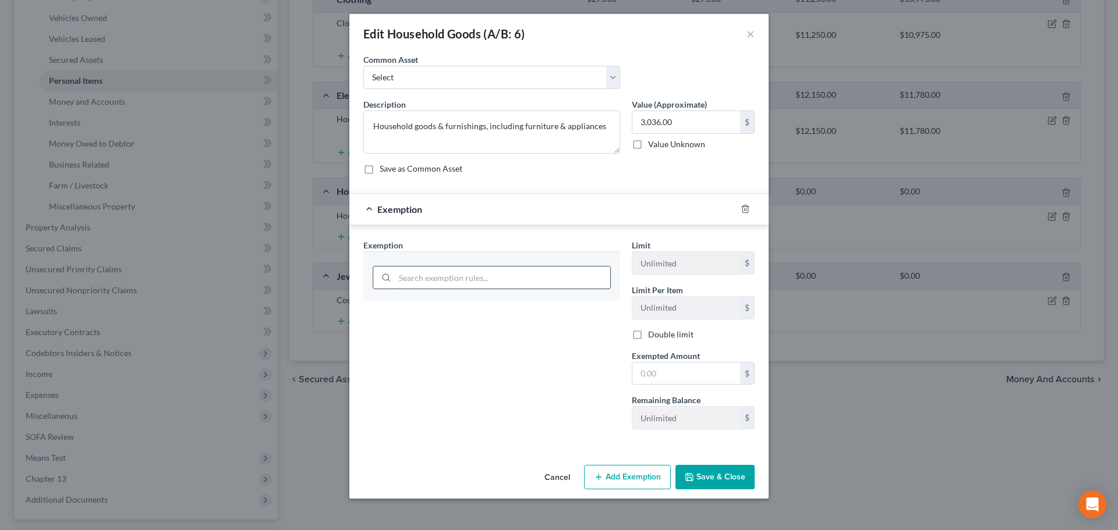
click at [475, 281] on input "search" at bounding box center [502, 278] width 215 height 22
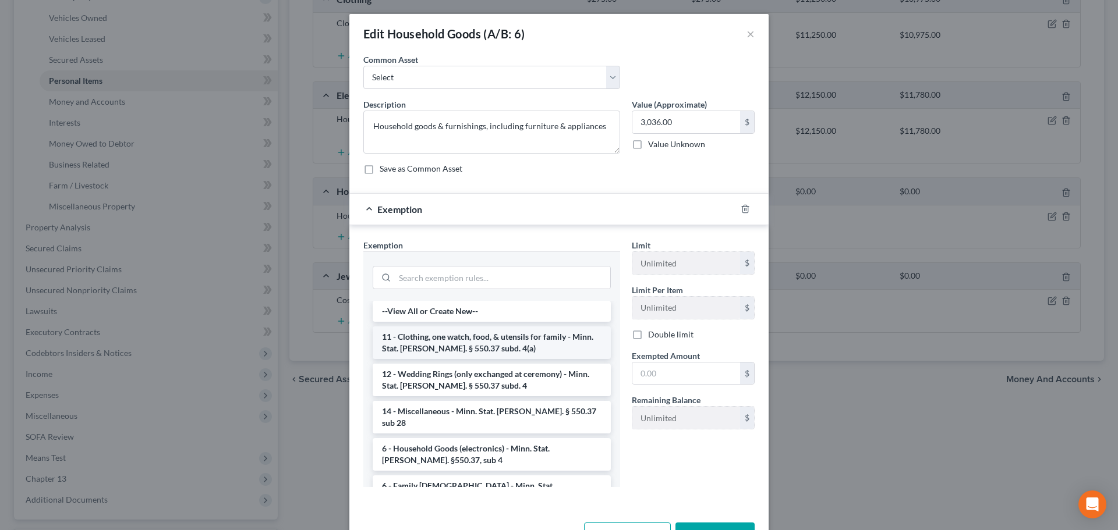
click at [503, 333] on li "11 - Clothing, one watch, food, & utensils for family - Minn. Stat. [PERSON_NAM…" at bounding box center [492, 343] width 238 height 33
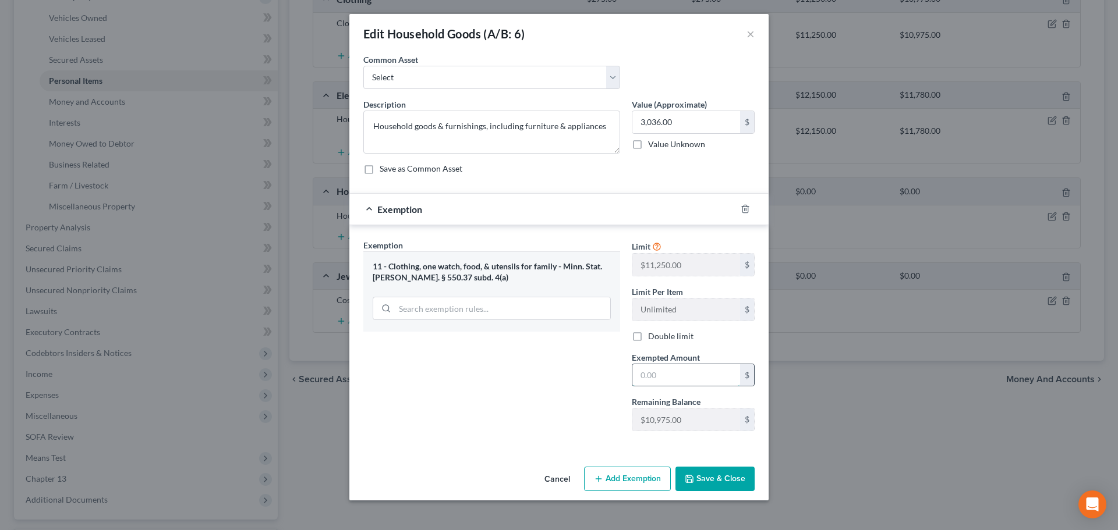
click at [690, 381] on input "text" at bounding box center [686, 376] width 108 height 22
type input "3,036"
click at [729, 476] on button "Save & Close" at bounding box center [714, 479] width 79 height 24
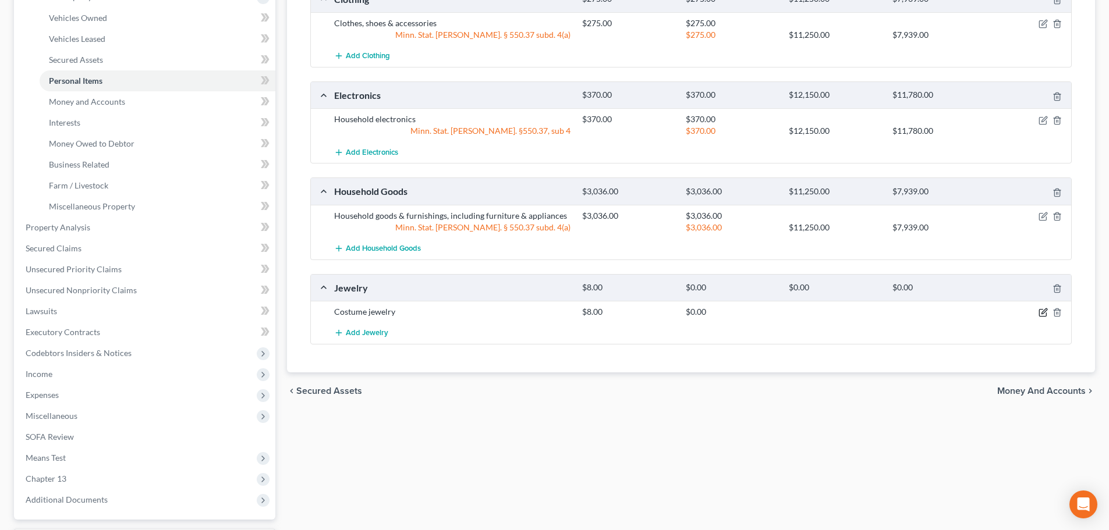
click at [1039, 313] on icon "button" at bounding box center [1042, 313] width 7 height 7
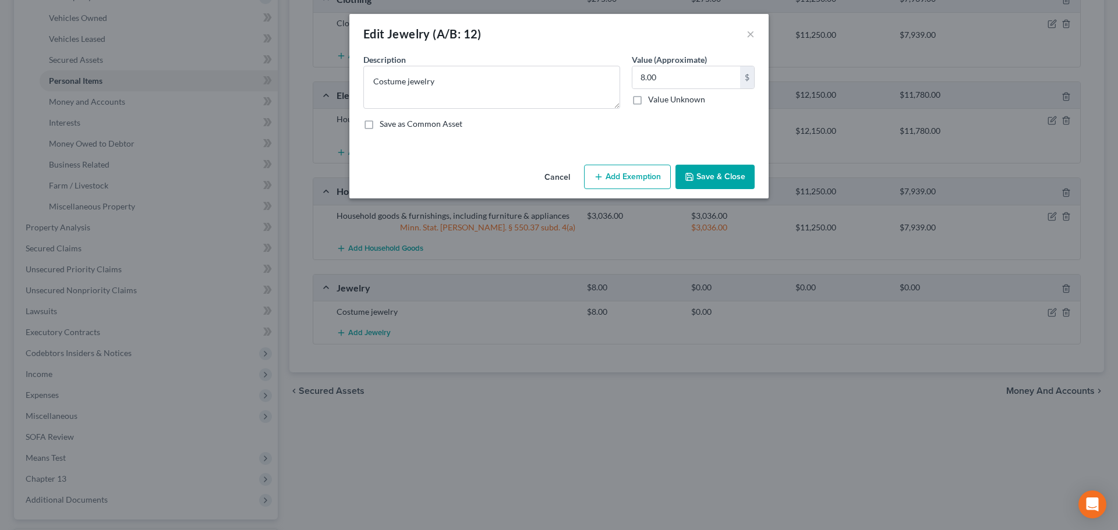
click at [629, 176] on button "Add Exemption" at bounding box center [627, 177] width 87 height 24
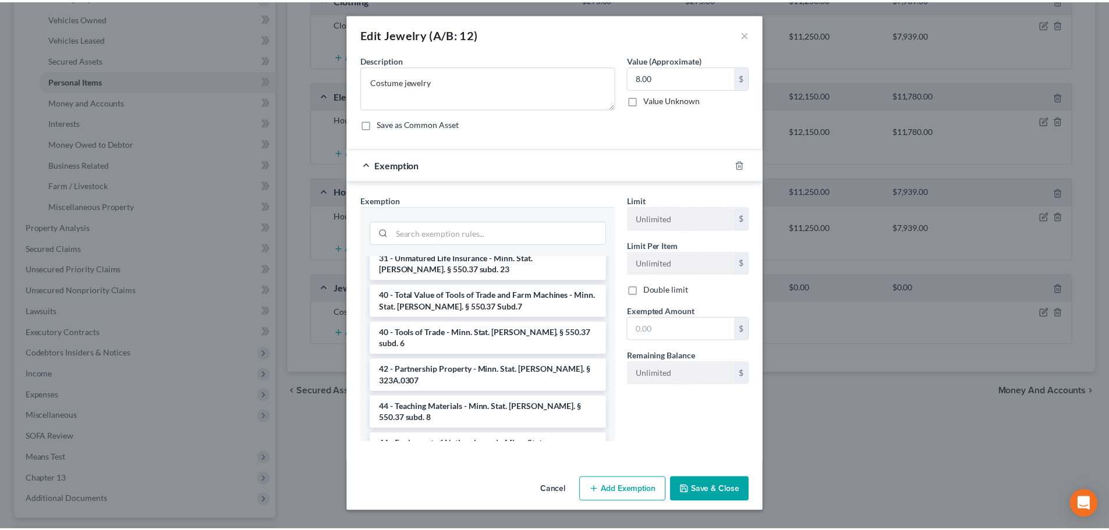
scroll to position [1661, 0]
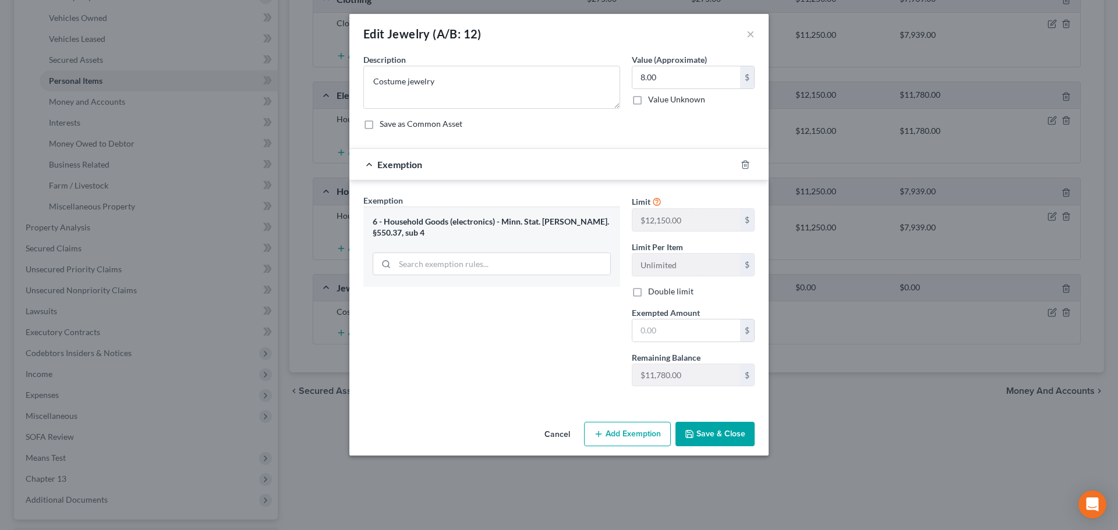
click at [719, 430] on button "Save & Close" at bounding box center [714, 434] width 79 height 24
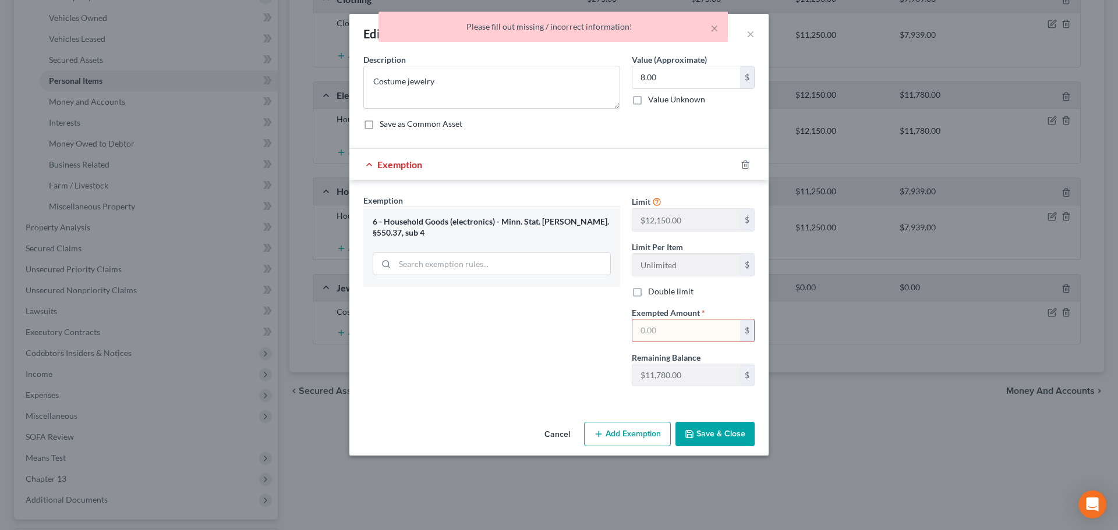
click at [699, 342] on div "$" at bounding box center [693, 330] width 123 height 23
click at [697, 330] on input "text" at bounding box center [686, 331] width 108 height 22
type input "8"
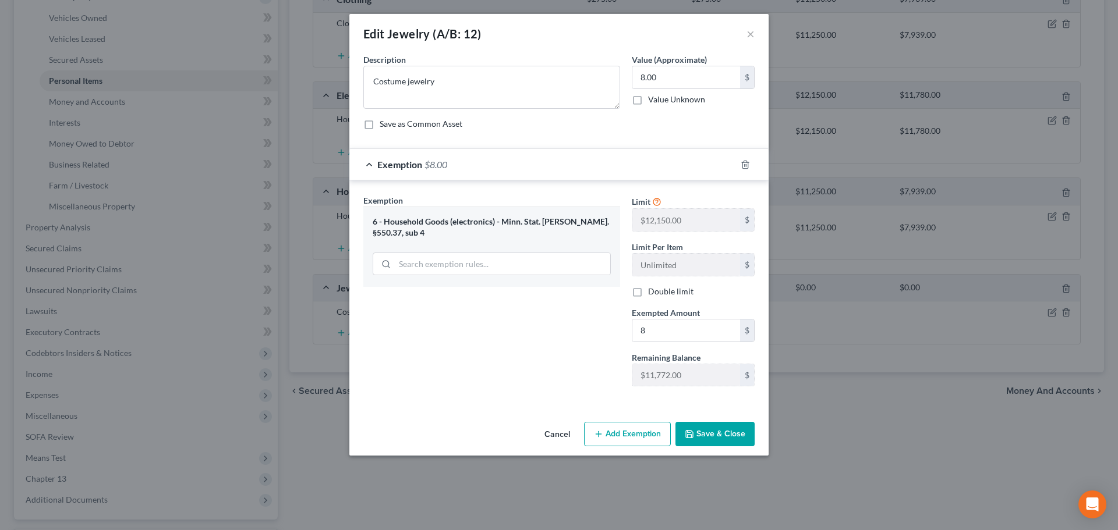
click at [719, 437] on button "Save & Close" at bounding box center [714, 434] width 79 height 24
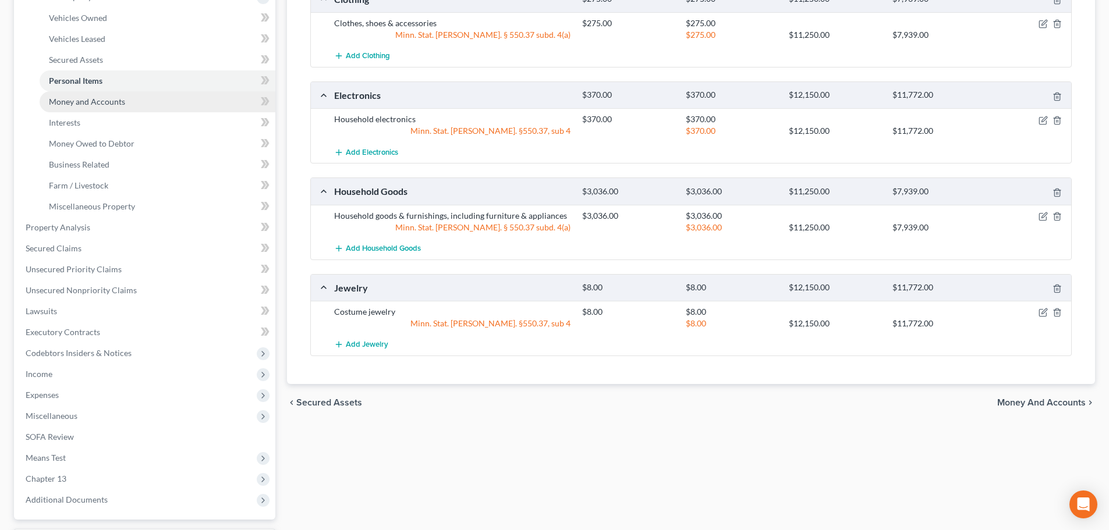
click at [100, 102] on span "Money and Accounts" at bounding box center [87, 102] width 76 height 10
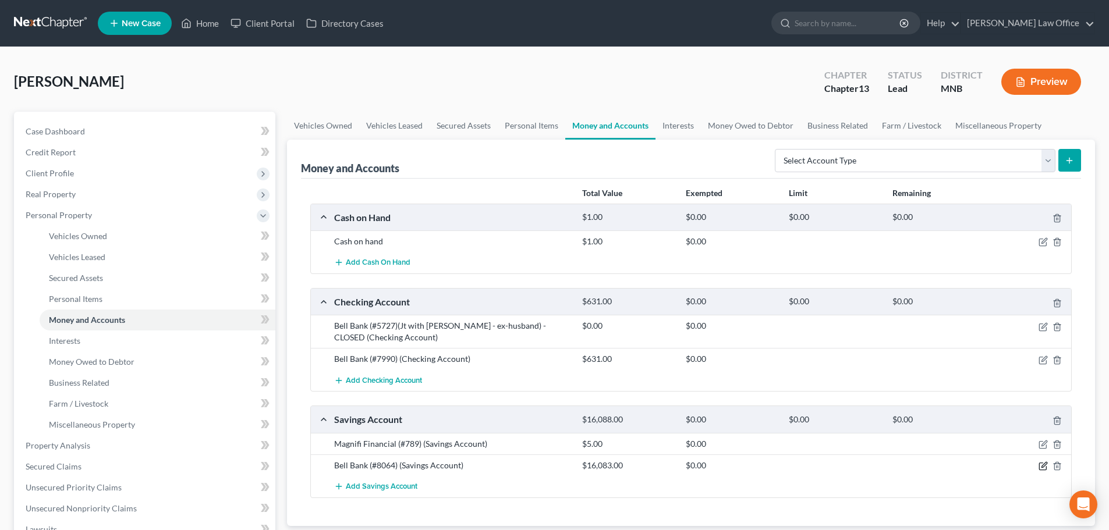
click at [1043, 466] on icon "button" at bounding box center [1043, 466] width 9 height 9
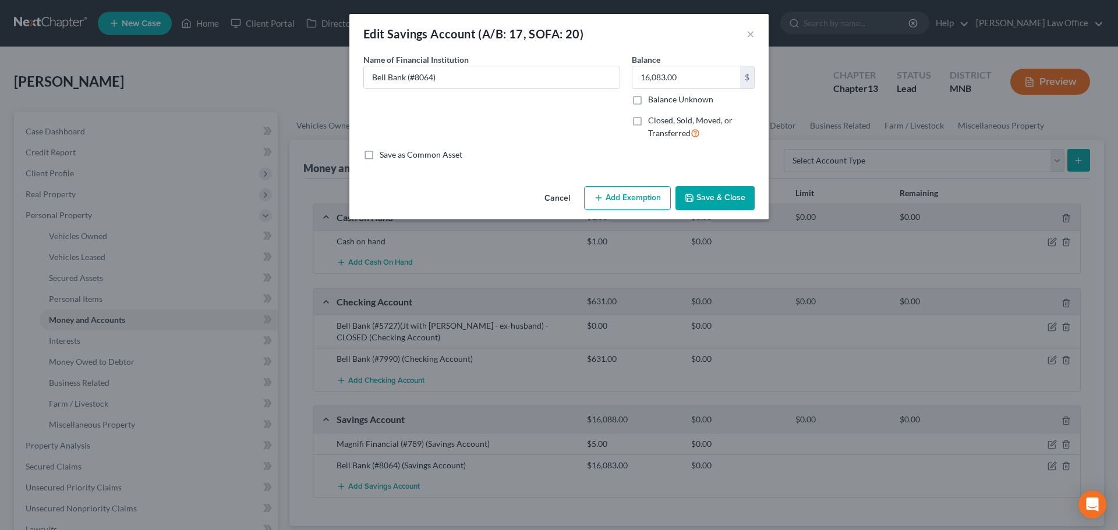
click at [563, 200] on button "Cancel" at bounding box center [557, 199] width 44 height 23
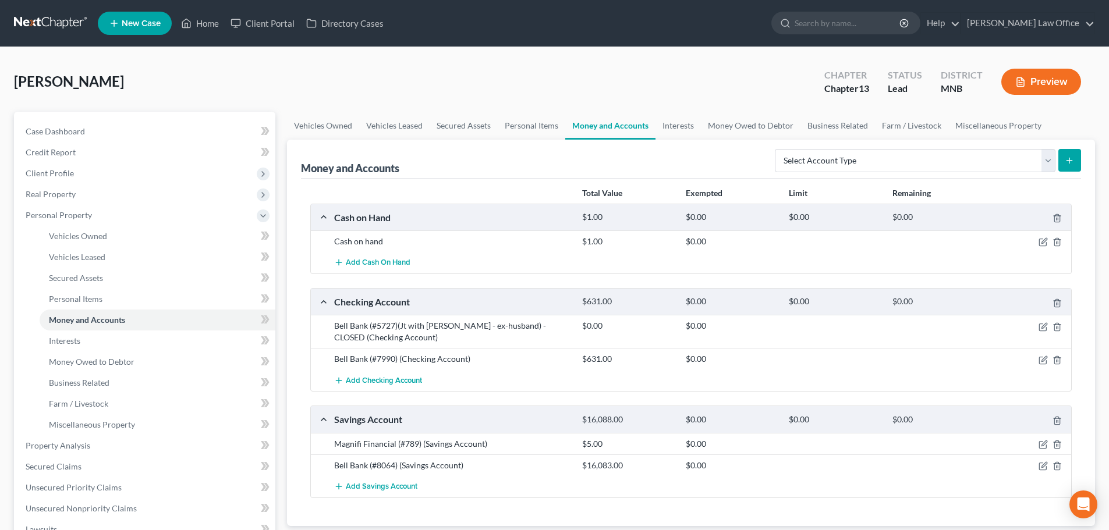
scroll to position [319, 0]
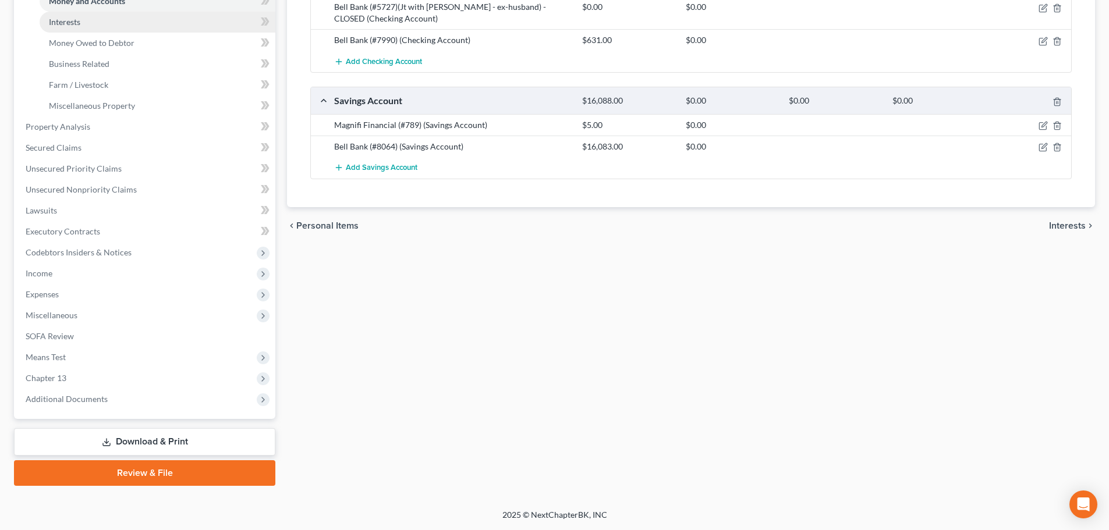
click at [86, 24] on link "Interests" at bounding box center [158, 22] width 236 height 21
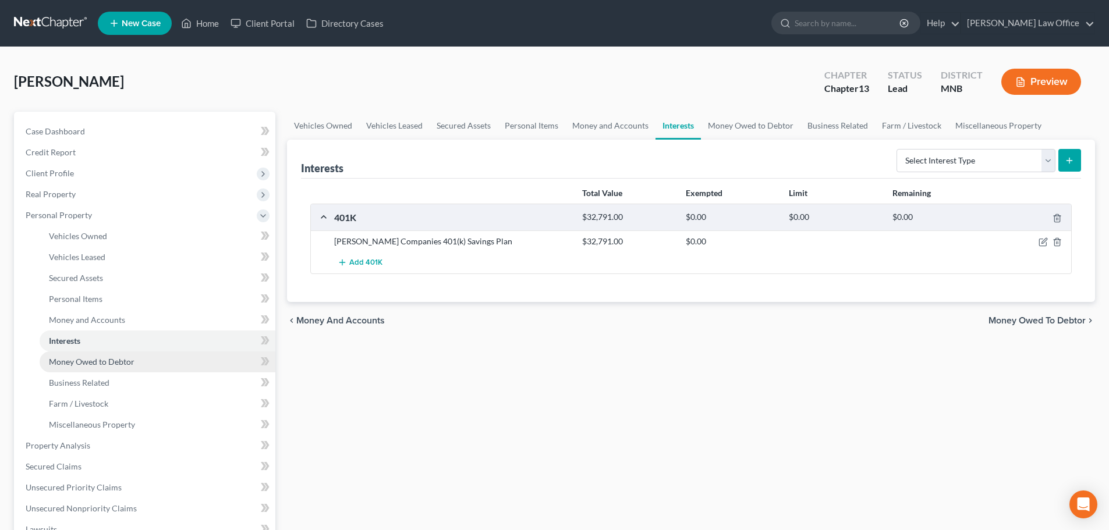
click at [72, 360] on span "Money Owed to Debtor" at bounding box center [92, 362] width 86 height 10
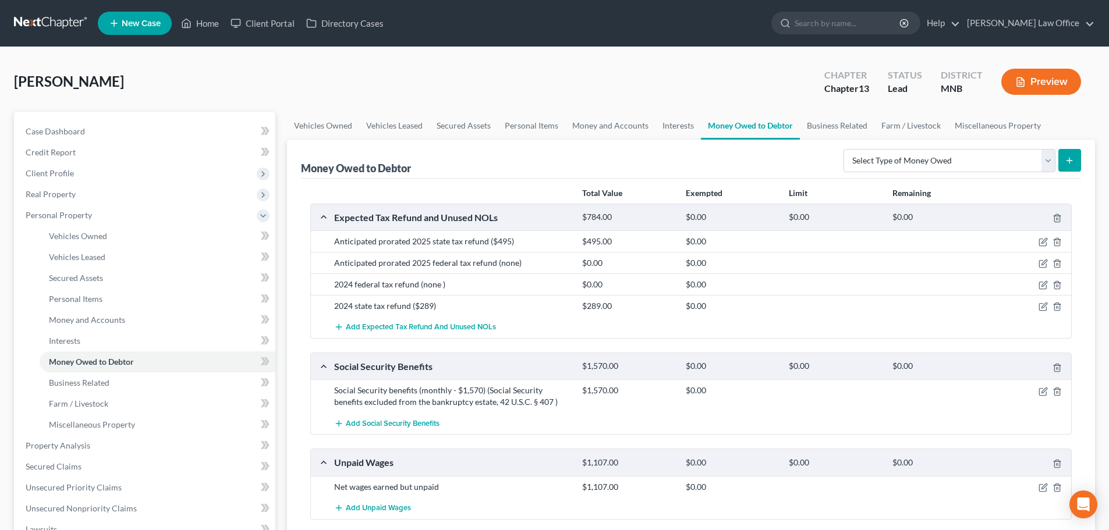
click at [510, 403] on div "Social Security benefits (monthly - $1,570) (Social Security benefits excluded …" at bounding box center [452, 396] width 248 height 23
drag, startPoint x: 484, startPoint y: 392, endPoint x: 560, endPoint y: 406, distance: 76.3
click at [560, 406] on div "Social Security benefits (monthly - $1,570) (Social Security benefits excluded …" at bounding box center [452, 396] width 248 height 23
copy div "(Social Security benefits excluded from the bankruptcy estate, 42 U.S.C. § 407 )"
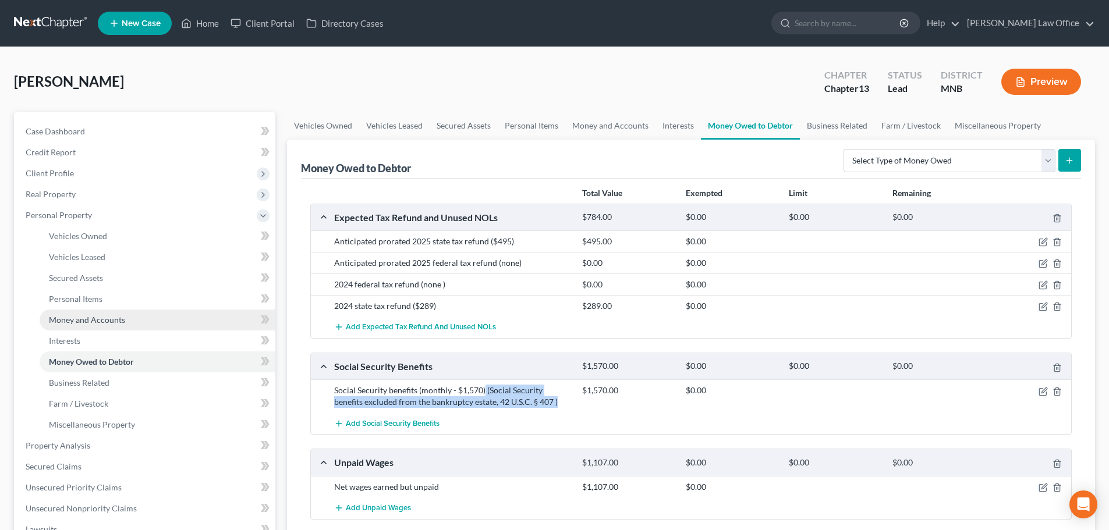
click at [83, 318] on span "Money and Accounts" at bounding box center [87, 320] width 76 height 10
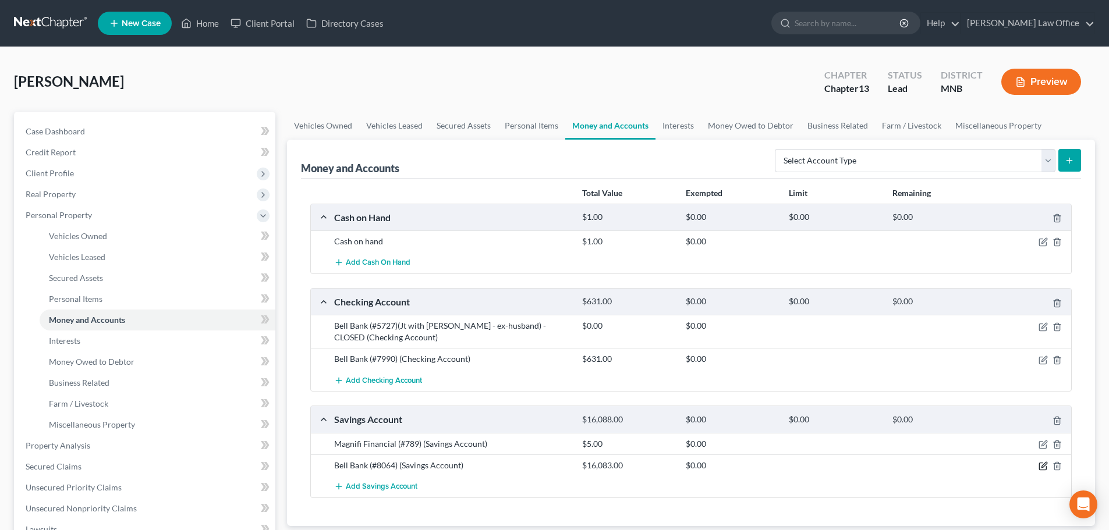
click at [1046, 469] on icon "button" at bounding box center [1043, 466] width 9 height 9
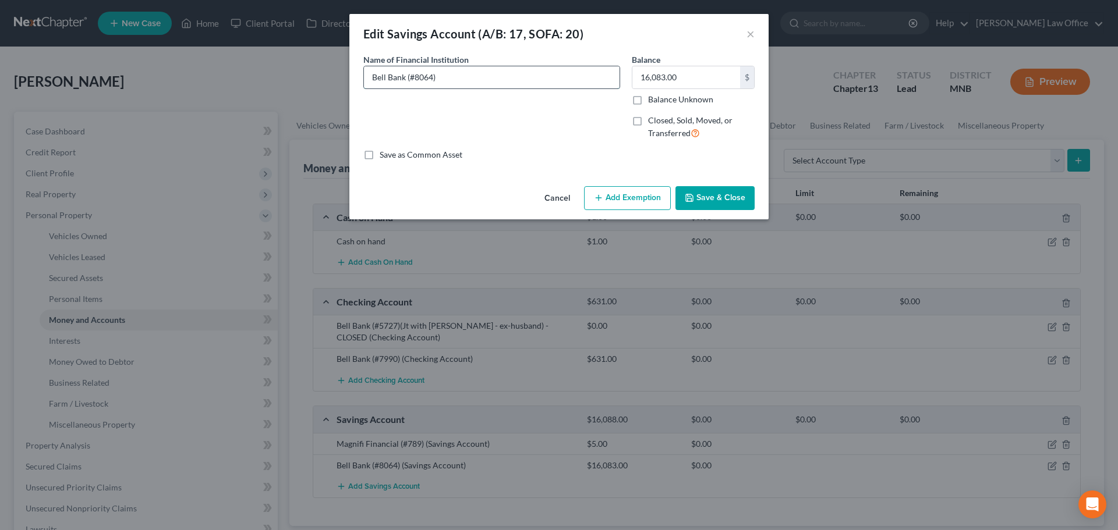
click at [491, 70] on input "Bell Bank (#8064)" at bounding box center [492, 77] width 256 height 22
paste input "(Social Security benefits excluded from the bankruptcy estate, 42 U.S.C. § 407 )"
type input "Bell Bank (#8064) (Social Security benefits excluded from the bankruptcy estate…"
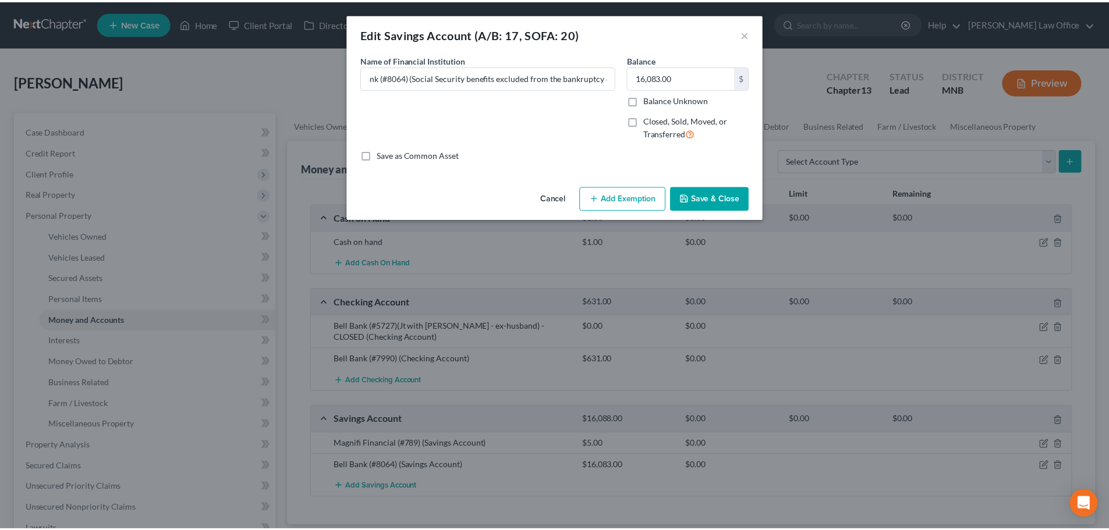
scroll to position [0, 0]
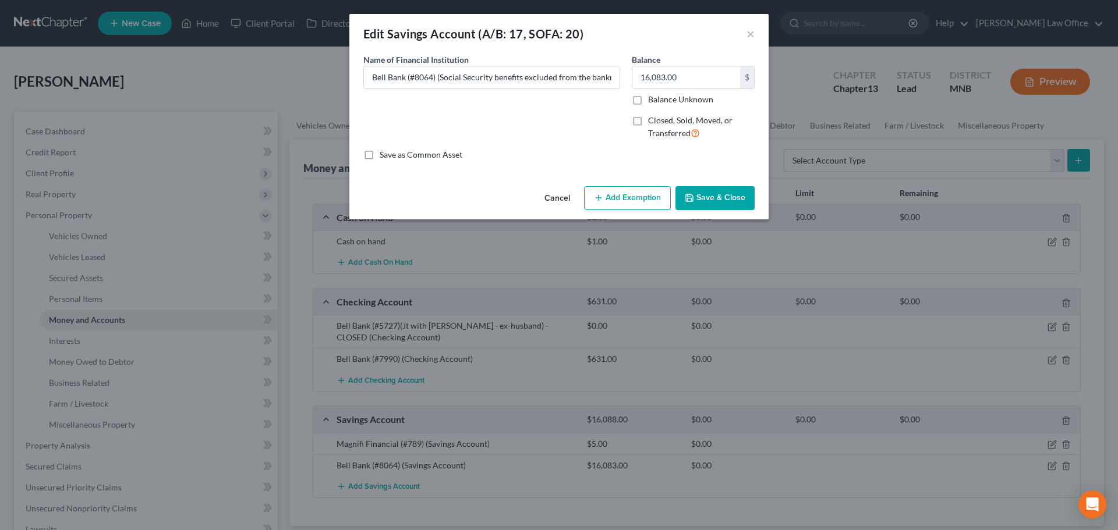
click at [719, 199] on button "Save & Close" at bounding box center [714, 198] width 79 height 24
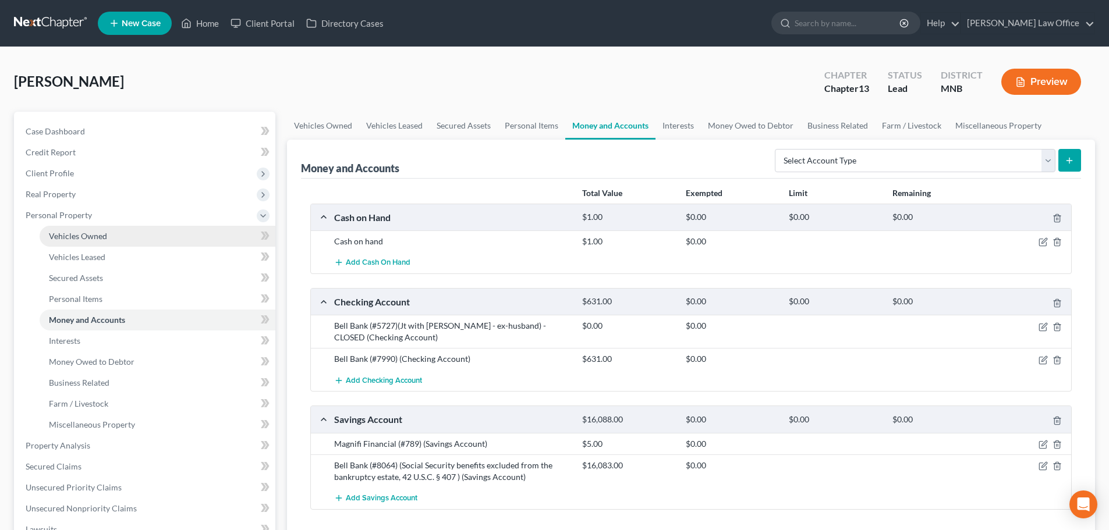
click at [80, 238] on span "Vehicles Owned" at bounding box center [78, 236] width 58 height 10
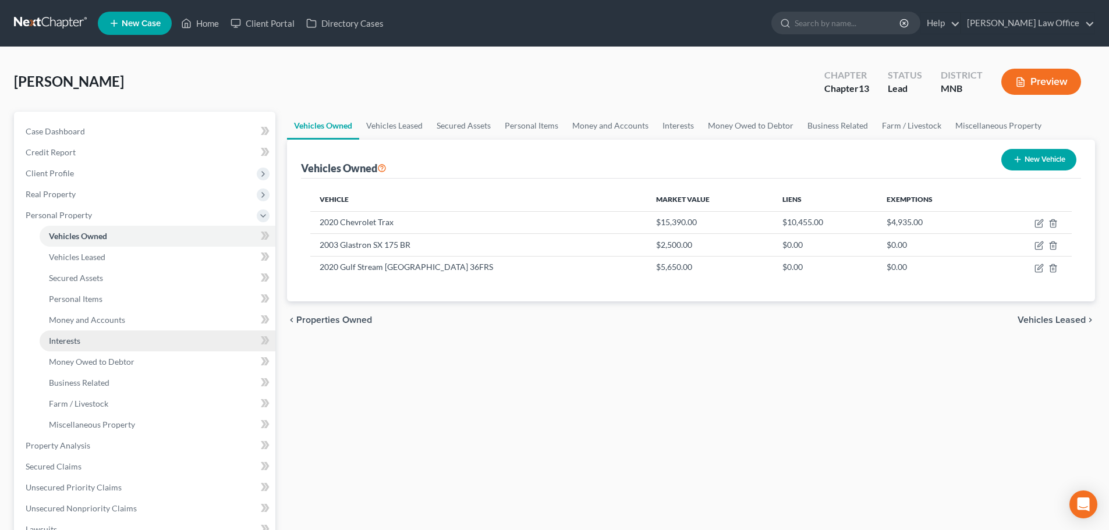
click at [45, 339] on link "Interests" at bounding box center [158, 341] width 236 height 21
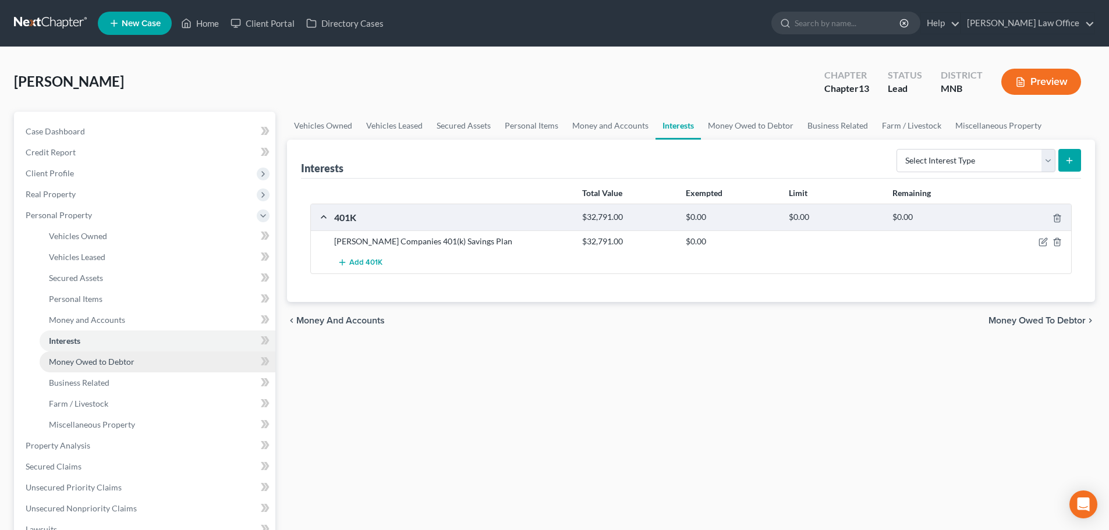
click at [87, 362] on span "Money Owed to Debtor" at bounding box center [92, 362] width 86 height 10
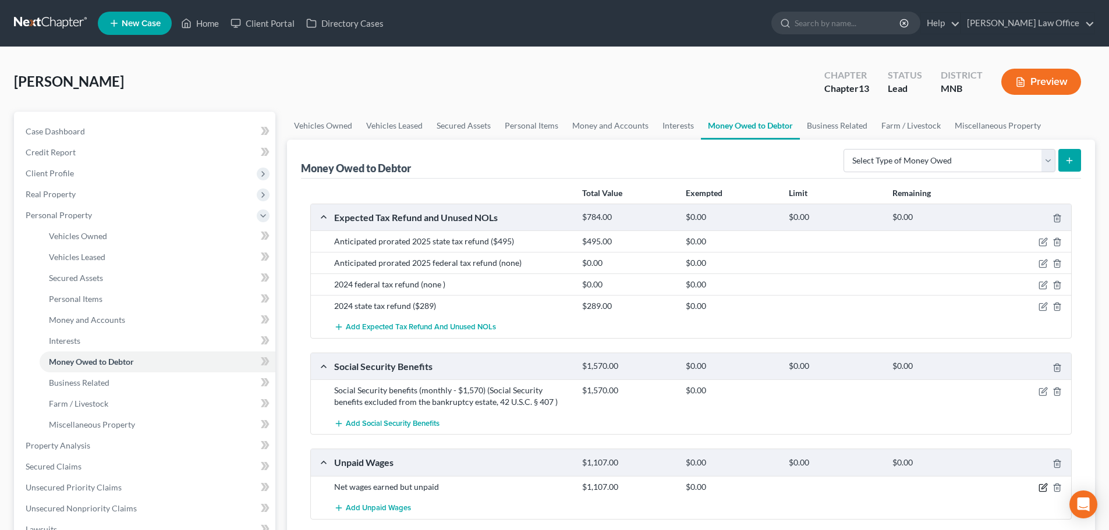
click at [1043, 487] on icon "button" at bounding box center [1043, 487] width 9 height 9
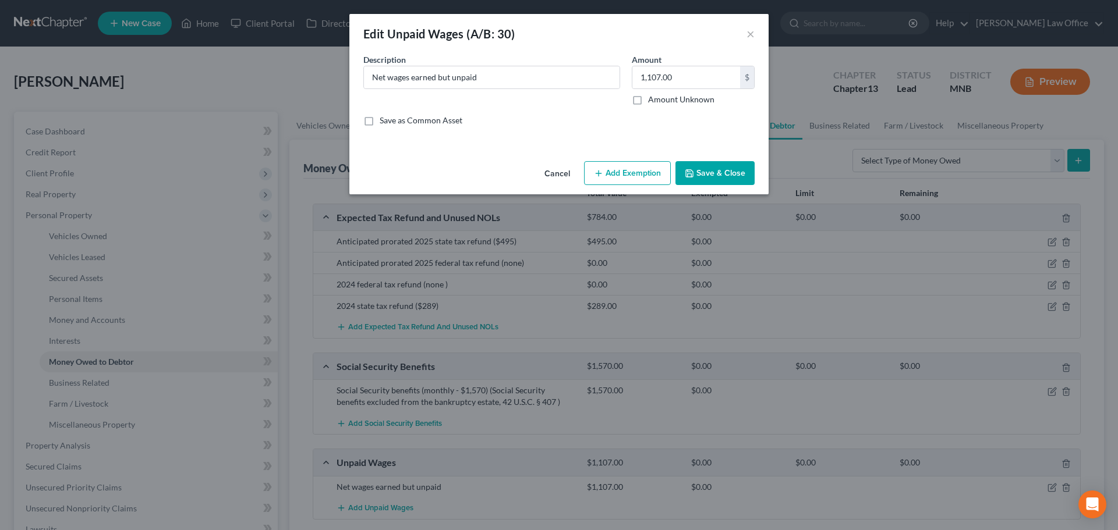
click at [627, 171] on button "Add Exemption" at bounding box center [627, 173] width 87 height 24
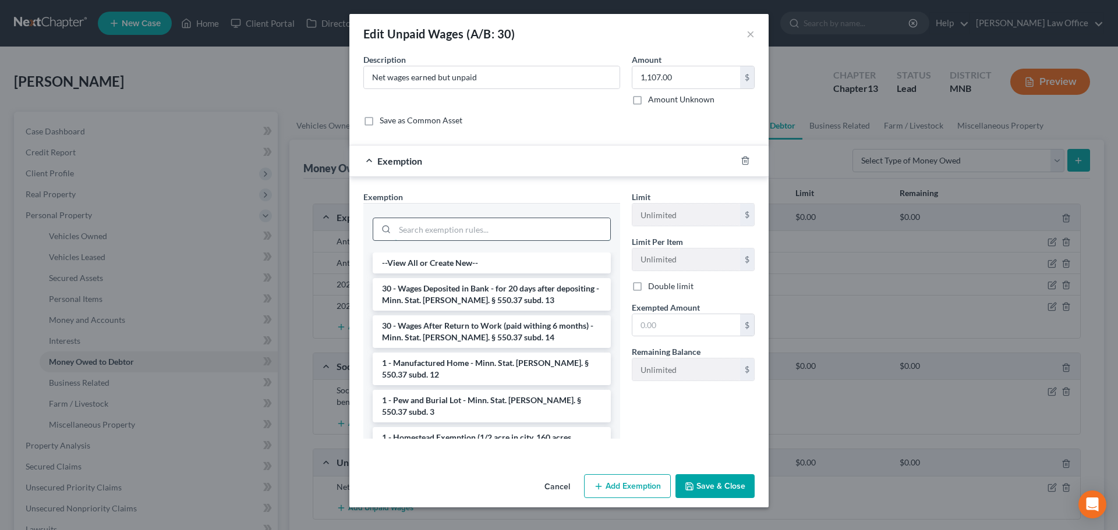
click at [430, 228] on input "search" at bounding box center [502, 229] width 215 height 22
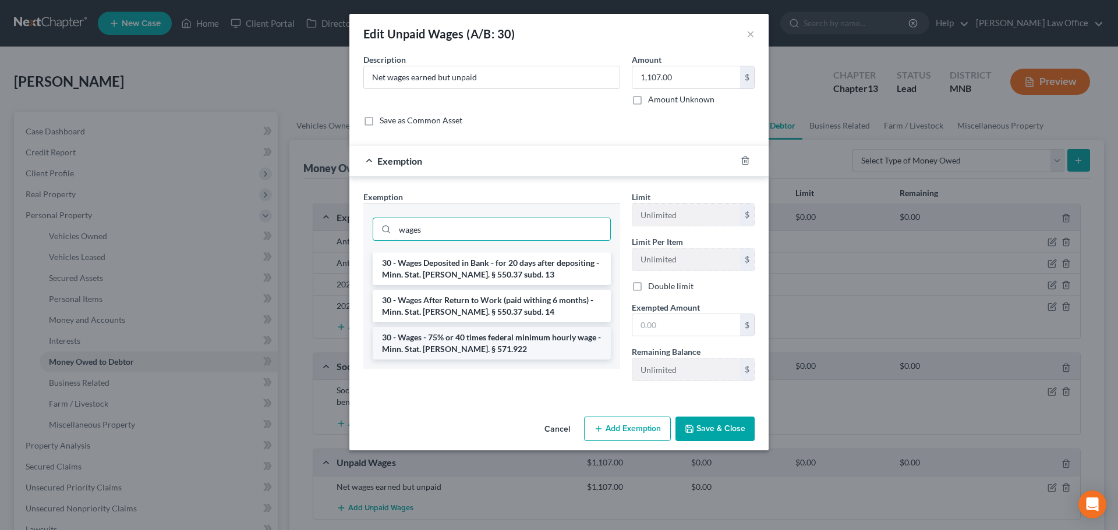
type input "wages"
click at [443, 344] on li "30 - Wages - 75% or 40 times federal minimum hourly wage - Minn. Stat. [PERSON_…" at bounding box center [492, 343] width 238 height 33
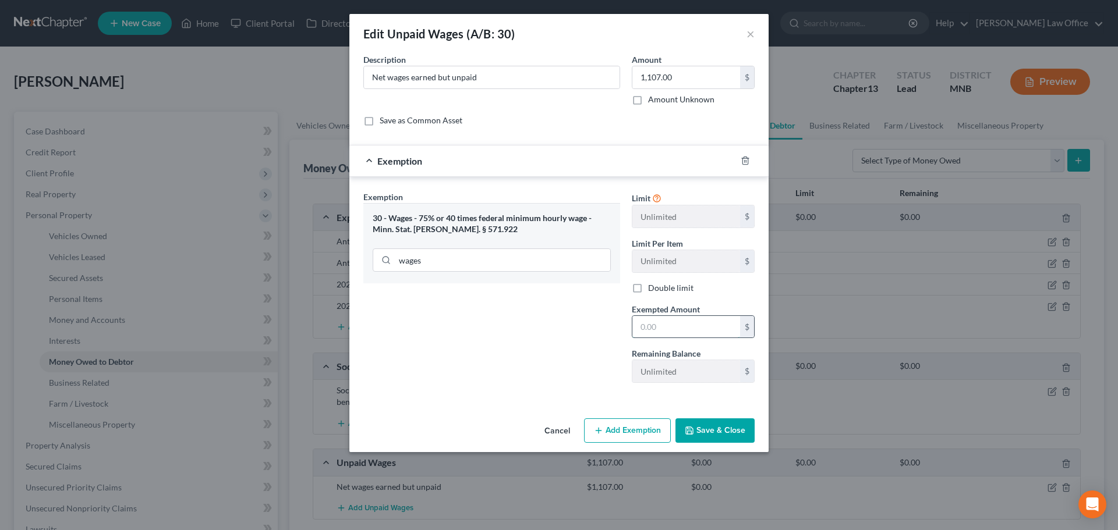
click at [715, 319] on input "text" at bounding box center [686, 327] width 108 height 22
type input "830"
click at [702, 427] on button "Save & Close" at bounding box center [714, 431] width 79 height 24
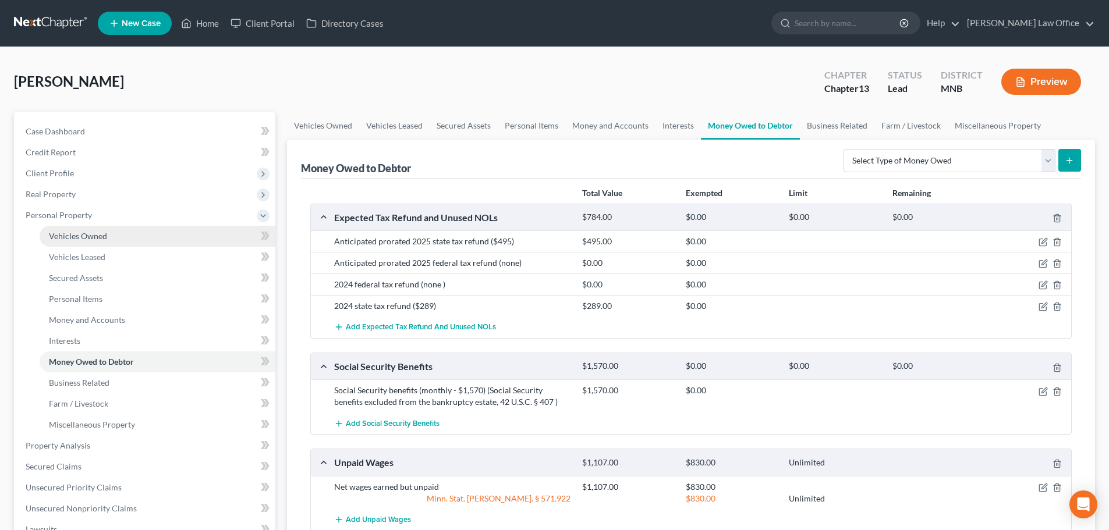
click at [86, 240] on span "Vehicles Owned" at bounding box center [78, 236] width 58 height 10
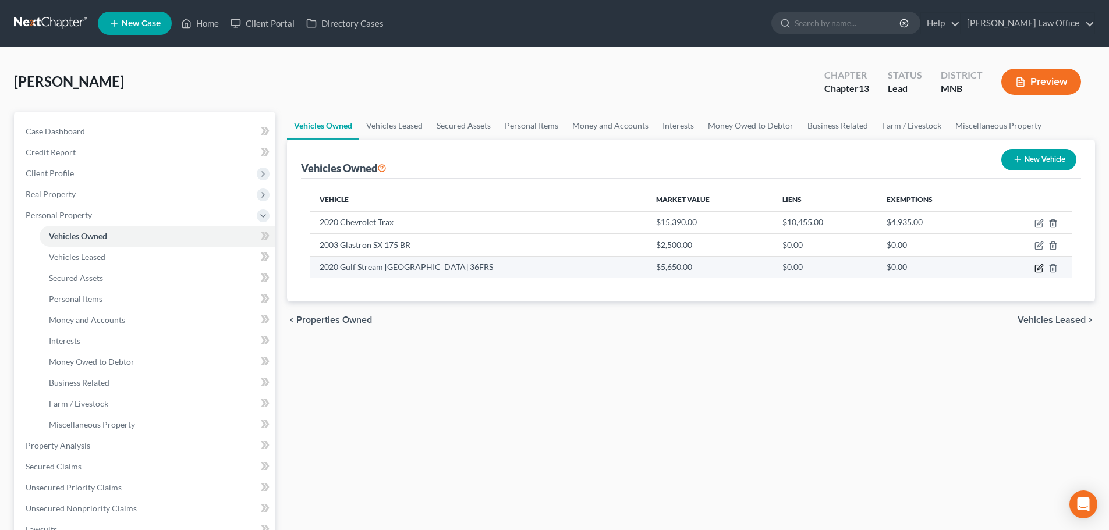
click at [1040, 266] on icon "button" at bounding box center [1040, 266] width 5 height 5
select select "5"
select select "6"
select select "2"
select select "3"
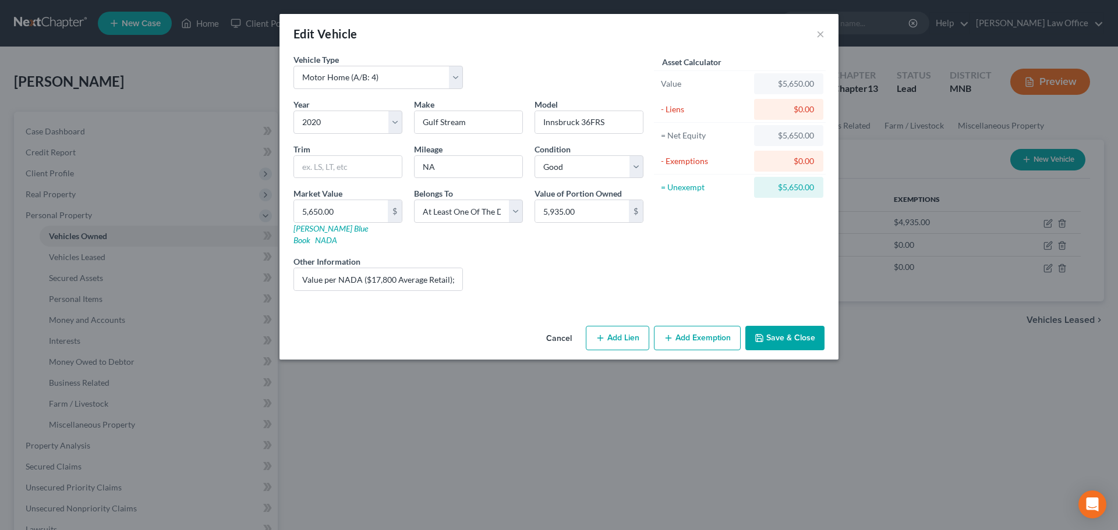
click at [565, 327] on button "Cancel" at bounding box center [559, 338] width 44 height 23
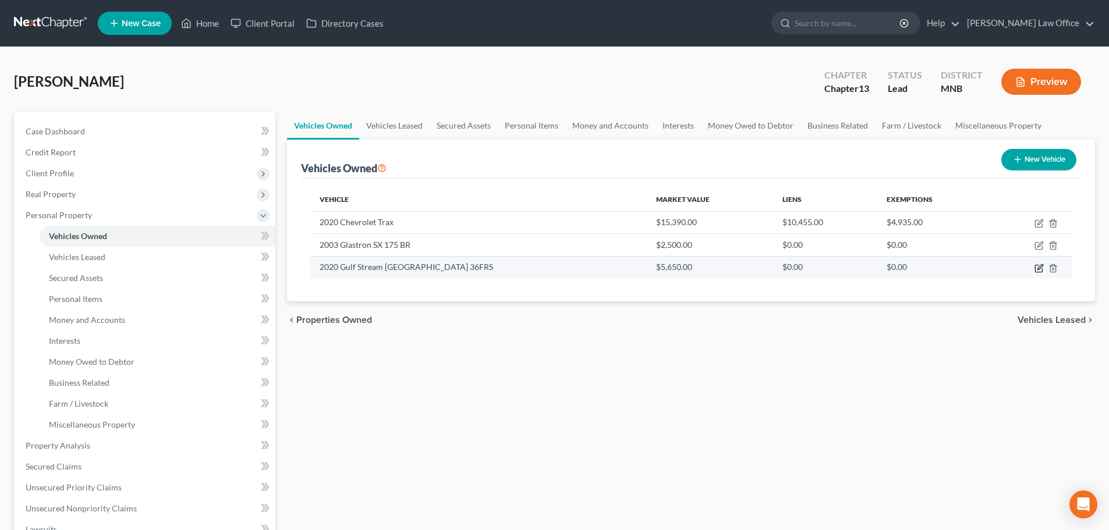
click at [1041, 269] on icon "button" at bounding box center [1039, 268] width 9 height 9
select select "5"
select select "6"
select select "2"
select select "3"
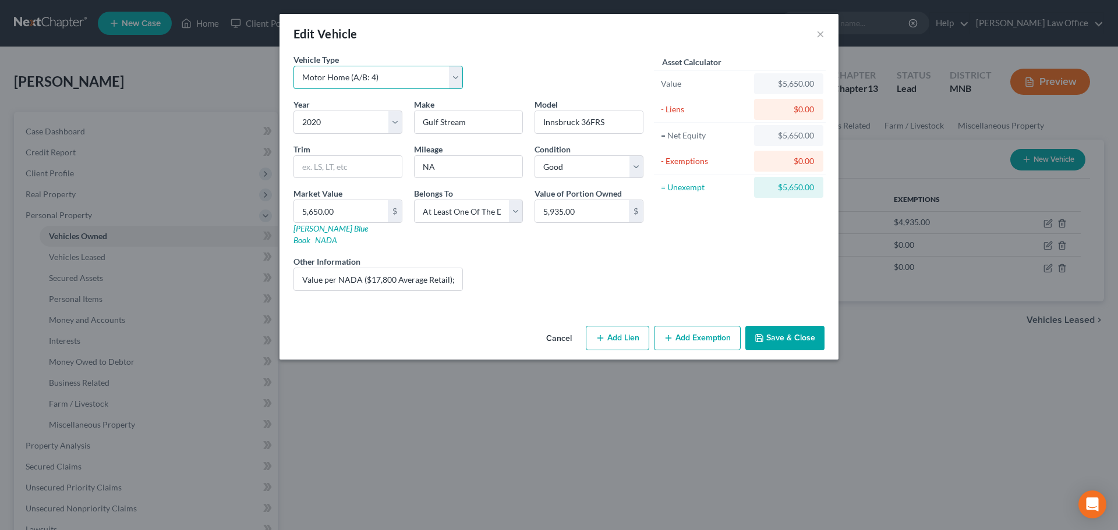
click at [452, 78] on select "Select Automobile (A/B: 3) Truck (A/B: 3) Trailer (A/B: 4) Watercraft (A/B: 4) …" at bounding box center [377, 77] width 169 height 23
select select "7"
click at [293, 66] on select "Select Automobile (A/B: 3) Truck (A/B: 3) Trailer (A/B: 4) Watercraft (A/B: 4) …" at bounding box center [377, 77] width 169 height 23
click at [798, 328] on button "Save & Close" at bounding box center [784, 338] width 79 height 24
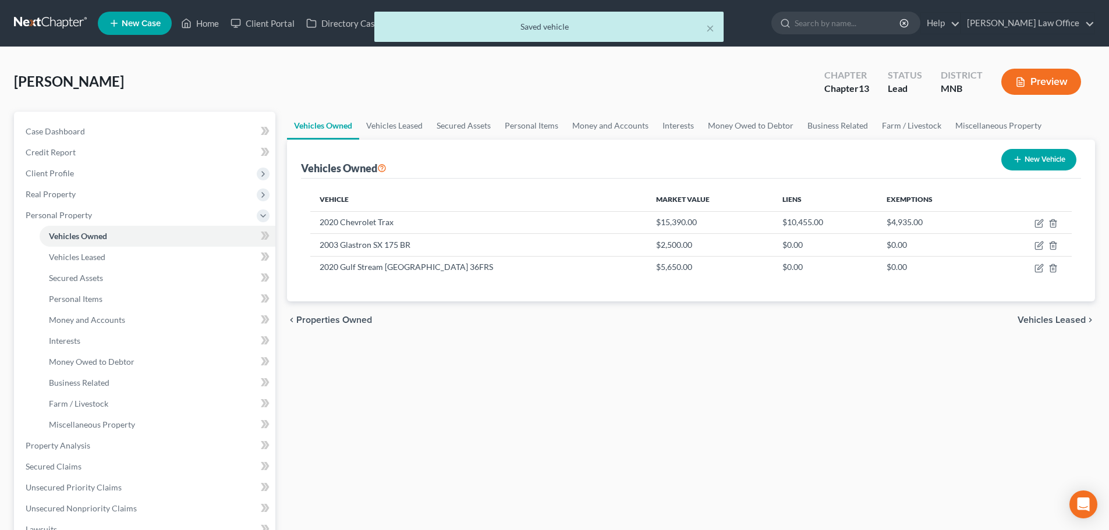
click at [1046, 83] on button "Preview" at bounding box center [1042, 82] width 80 height 26
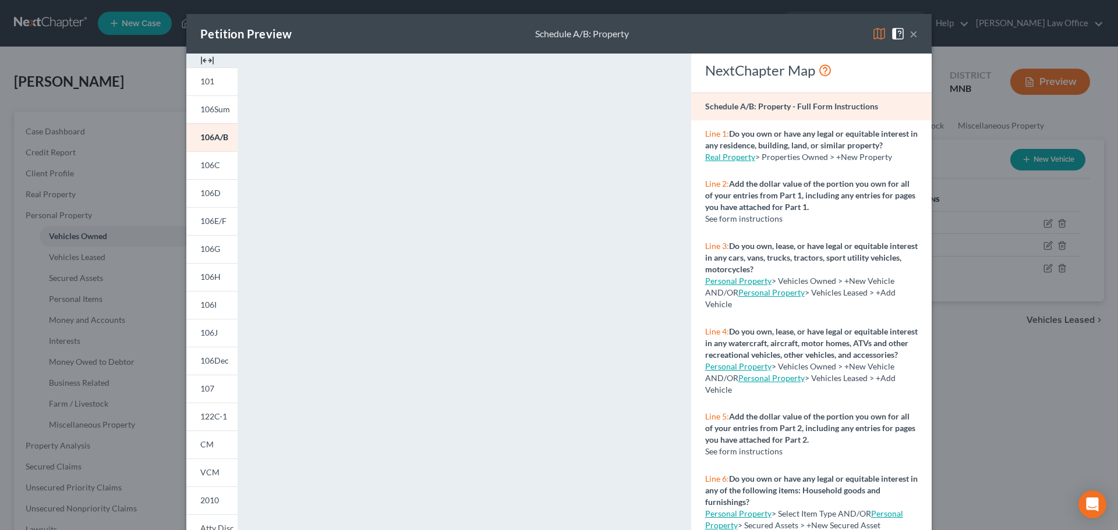
click at [910, 32] on button "×" at bounding box center [914, 34] width 8 height 14
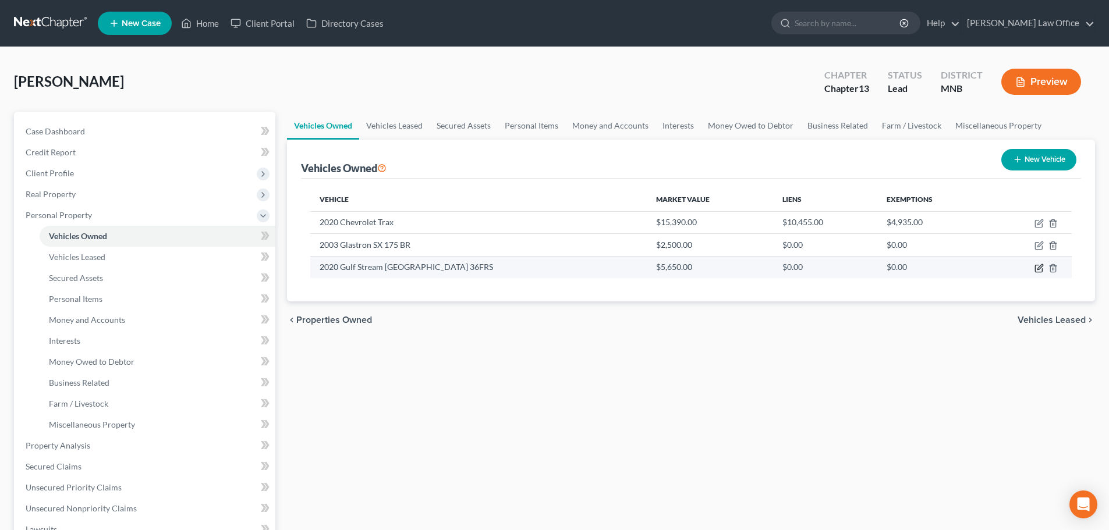
click at [1036, 267] on icon "button" at bounding box center [1038, 268] width 7 height 7
select select "7"
select select "6"
select select "2"
select select "3"
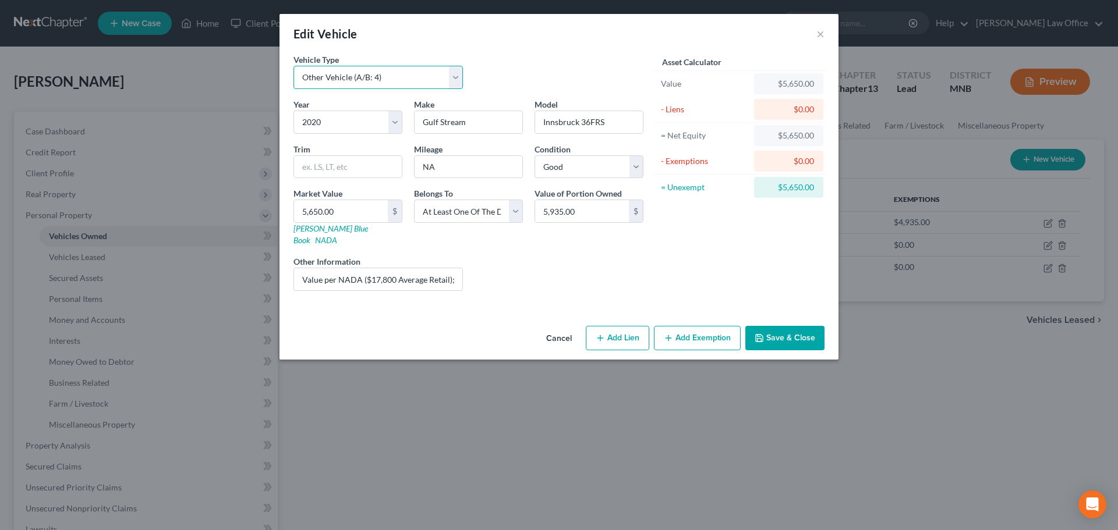
click at [452, 76] on select "Select Automobile (A/B: 3) Truck (A/B: 3) Trailer (A/B: 4) Watercraft (A/B: 4) …" at bounding box center [377, 77] width 169 height 23
select select "5"
click at [293, 66] on select "Select Automobile (A/B: 3) Truck (A/B: 3) Trailer (A/B: 4) Watercraft (A/B: 4) …" at bounding box center [377, 77] width 169 height 23
click at [773, 331] on button "Save & Close" at bounding box center [784, 338] width 79 height 24
